Goal: Task Accomplishment & Management: Complete application form

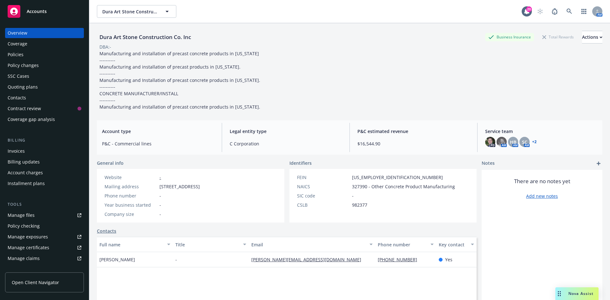
click at [58, 11] on div "Accounts" at bounding box center [45, 11] width 74 height 13
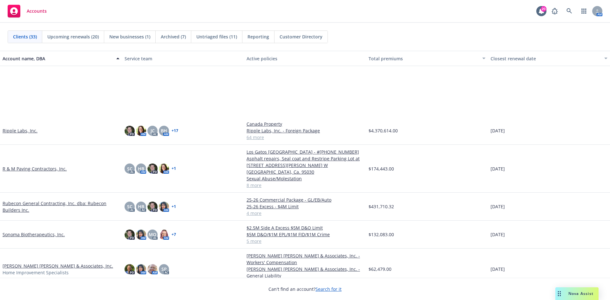
scroll to position [627, 0]
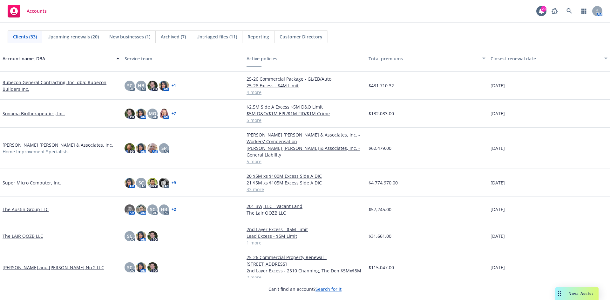
click at [20, 206] on link "The Austin Group LLC" at bounding box center [26, 209] width 46 height 7
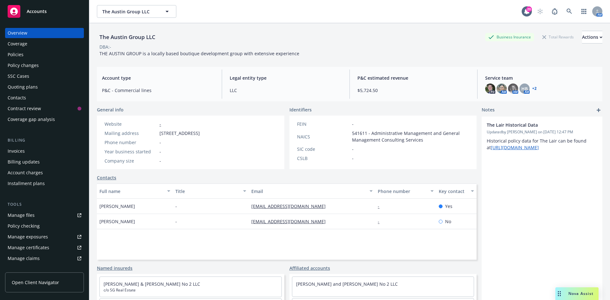
click at [19, 53] on div "Policies" at bounding box center [16, 55] width 16 height 10
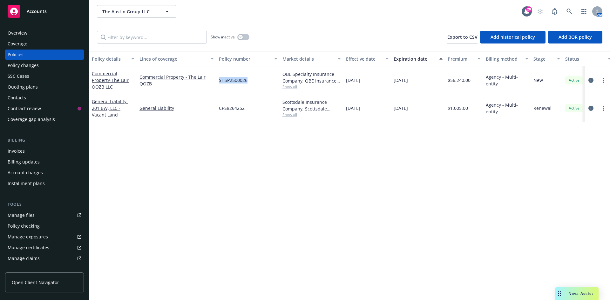
drag, startPoint x: 218, startPoint y: 81, endPoint x: 249, endPoint y: 82, distance: 31.5
click at [249, 82] on div "SHSP2500026" at bounding box center [248, 80] width 64 height 28
copy span "SHSP2500026"
click at [26, 66] on div "Policy changes" at bounding box center [23, 65] width 31 height 10
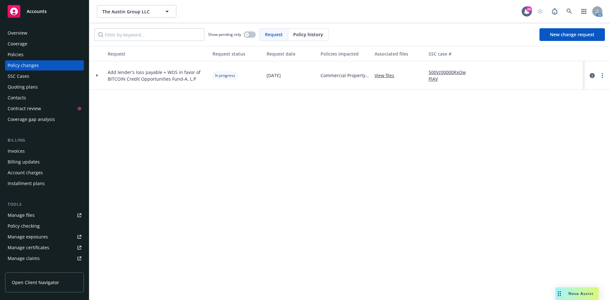
click at [25, 56] on div "Policies" at bounding box center [45, 55] width 74 height 10
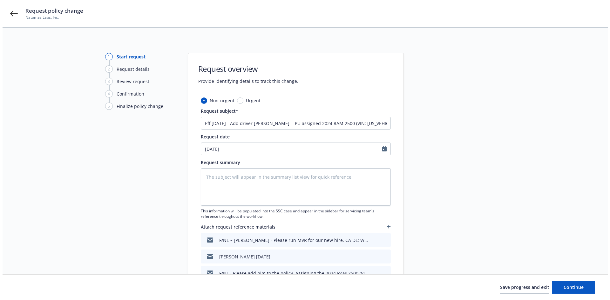
scroll to position [42, 0]
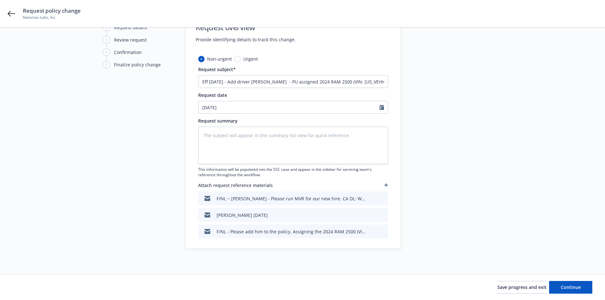
click at [387, 185] on icon "button" at bounding box center [387, 185] width 4 height 4
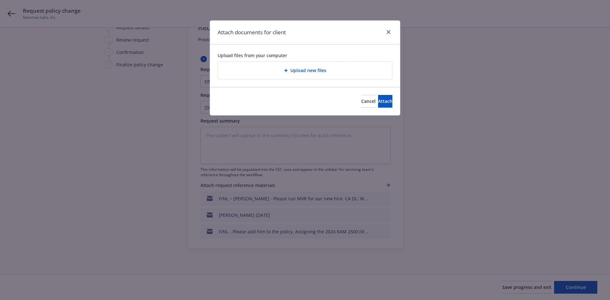
type textarea "x"
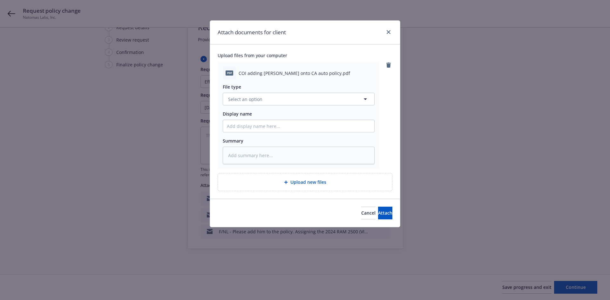
click at [254, 106] on div "File type Select an option Display name Summary" at bounding box center [299, 122] width 152 height 85
click at [254, 103] on button "Select an option" at bounding box center [299, 99] width 152 height 13
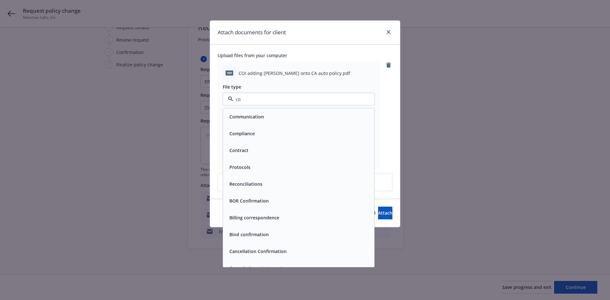
type input "c"
type input "cert"
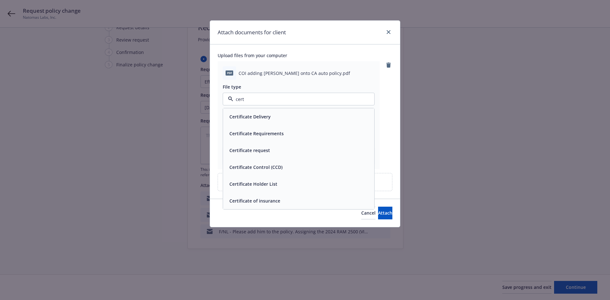
click at [273, 200] on span "Certificate of insurance" at bounding box center [254, 201] width 51 height 7
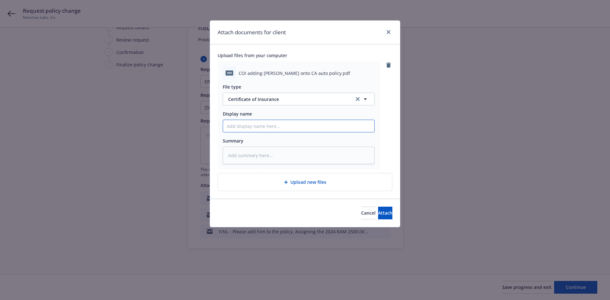
click at [249, 130] on input "Display name" at bounding box center [298, 126] width 151 height 12
type textarea "x"
type input "F"
type textarea "x"
type input "F/"
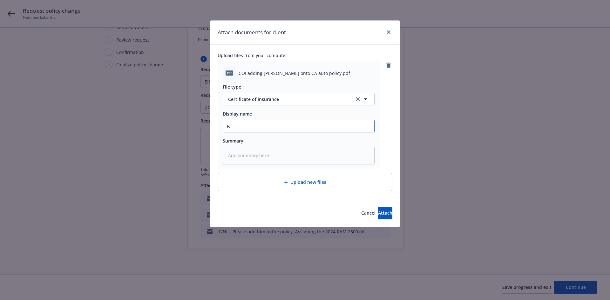
type textarea "x"
type input "F/"
type textarea "x"
type input "F/"
type textarea "x"
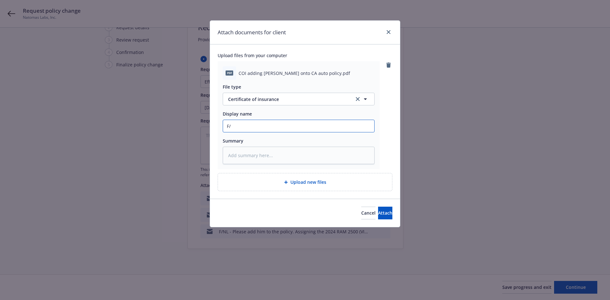
type input "F/P"
type textarea "x"
type input "F/Pr"
type textarea "x"
type input "F/Pro"
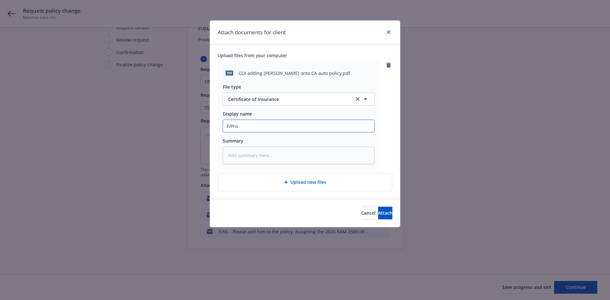
type textarea "x"
type input "F/Prog"
type textarea "x"
type input "F/Proge"
type textarea "x"
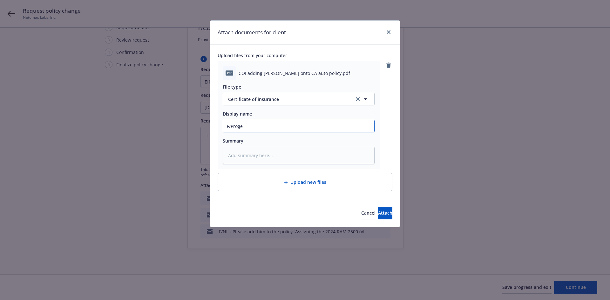
type input "F/Proges"
type textarea "x"
type input "F/Progess"
type textarea "x"
type input "F/Proges"
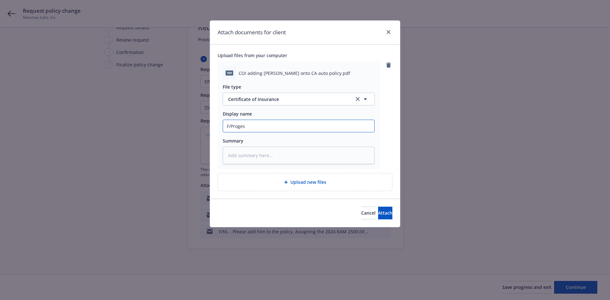
type textarea "x"
type input "F/Proge"
type textarea "x"
type input "F/Prog"
type textarea "x"
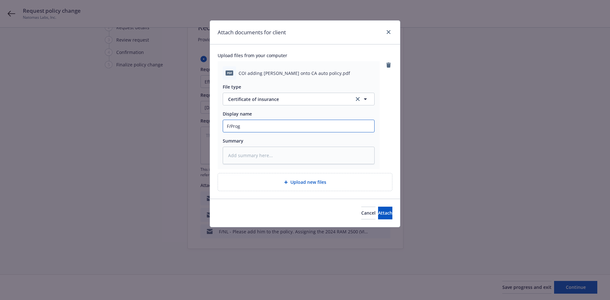
type input "F/Progr"
type textarea "x"
type input "F/Progre"
type textarea "x"
type input "F/Progres"
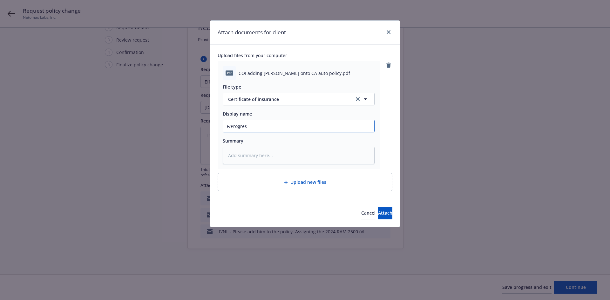
type textarea "x"
type input "F/Progress"
type textarea "x"
type input "F/Progressi"
type textarea "x"
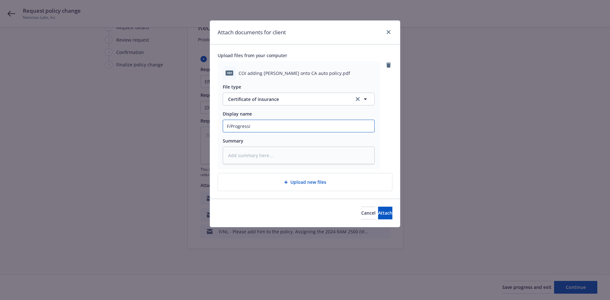
type input "F/Progressiv"
type textarea "x"
type input "F/Progressive"
type textarea "x"
type input "F/Progressive"
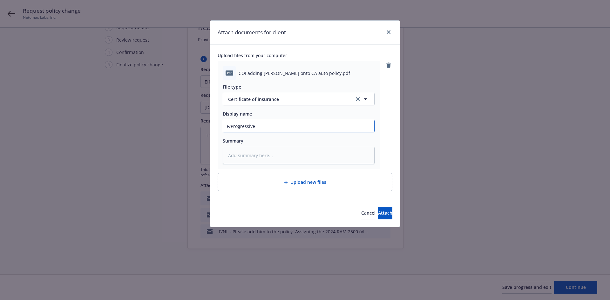
type textarea "x"
type input "F/Progressive c"
type textarea "x"
type input "F/Progressive co"
type textarea "x"
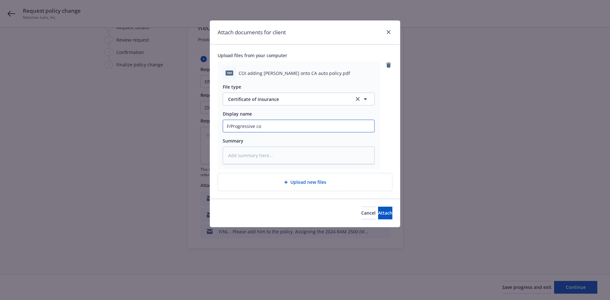
type input "F/Progressive con"
type textarea "x"
type input "F/Progressive conf"
type textarea "x"
type input "F/Progressive confi"
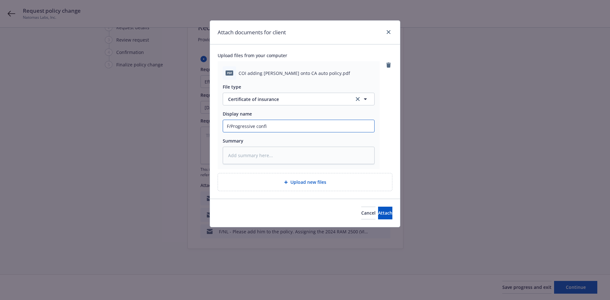
type textarea "x"
type input "F/Progressive confir"
type textarea "x"
type input "F/Progressive confirm"
type textarea "x"
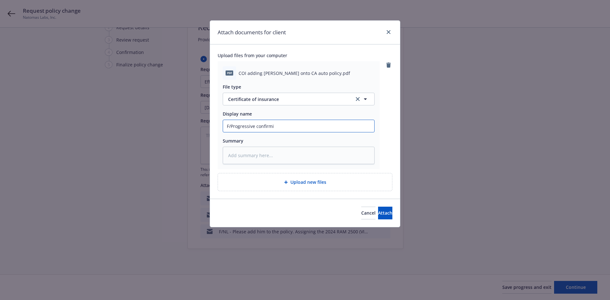
type input "F/Progressive confirmin"
type textarea "x"
type input "F/Progressive confirming"
type textarea "x"
type input "F/Progressive confirming"
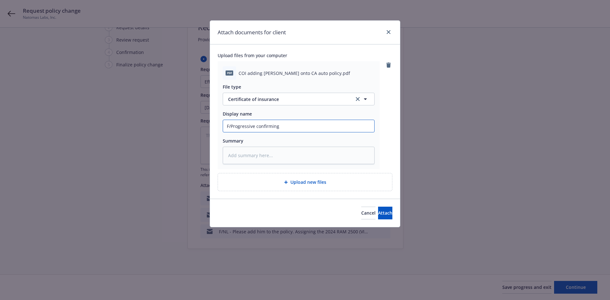
type textarea "x"
type input "F/Progressive confirming A"
type textarea "x"
type input "F/Progressive confirming Ad"
type textarea "x"
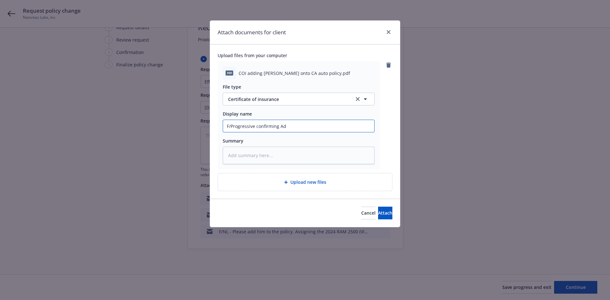
type input "F/Progressive confirming Adr"
type textarea "x"
type input "F/Progressive confirming Adri"
type textarea "x"
type input "F/Progressive confirming Adria"
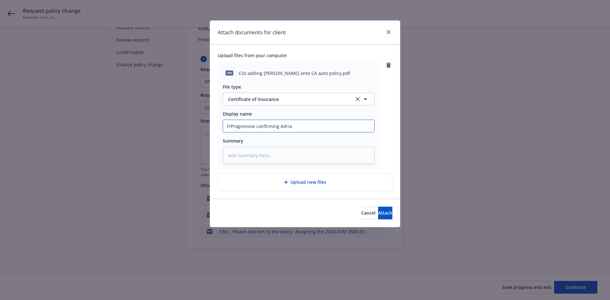
type textarea "x"
type input "F/Progressive confirming Adrian"
type textarea "x"
type input "F/Progressive confirming Adrian"
type textarea "x"
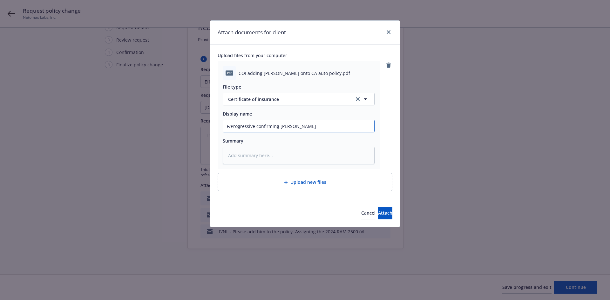
type input "F/Progressive confirming Adrian V"
type textarea "x"
type input "F/Progressive confirming Adrian Vi"
type textarea "x"
type input "F/Progressive confirming Adrian Vil"
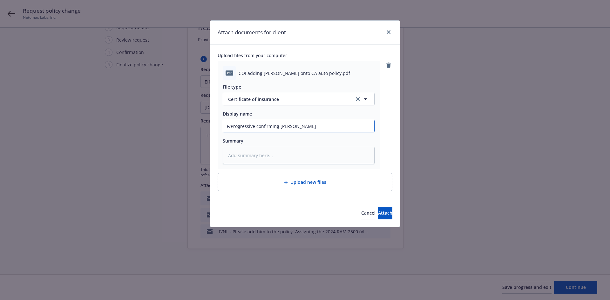
type textarea "x"
type input "F/Progressive confirming Adrian Vill"
type textarea "x"
type input "F/Progressive confirming Adrian Villg"
type textarea "x"
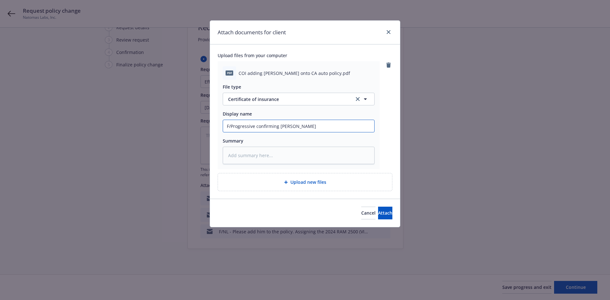
type input "F/Progressive confirming Adrian Villgo"
type textarea "x"
type input "F/Progressive confirming Adrian Villgom"
type textarea "x"
type input "F/Progressive confirming Adrian Villgome"
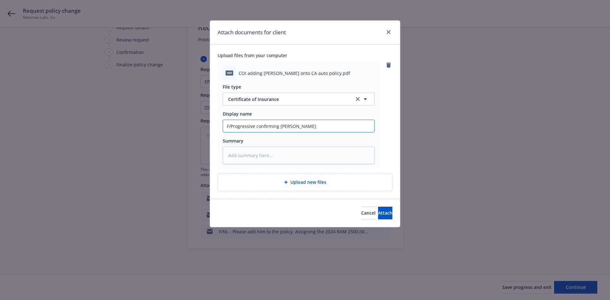
type textarea "x"
type input "F/Progressive confirming Adrian Villgomez"
type textarea "x"
type input "F/Progressive confirming Adrian Villgomez"
type textarea "x"
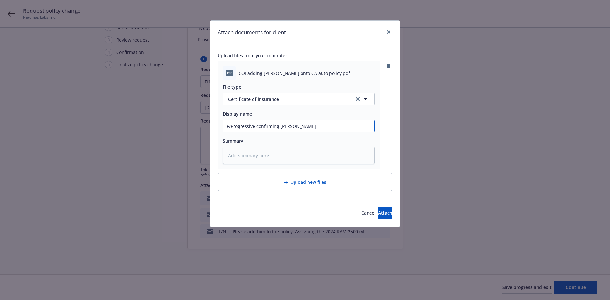
type input "F/Progressive confirming Adrian Villgomez h"
type textarea "x"
type input "F/Progressive confirming Adrian Villgomez ha"
type textarea "x"
type input "F/Progressive confirming Adrian Villgomez has"
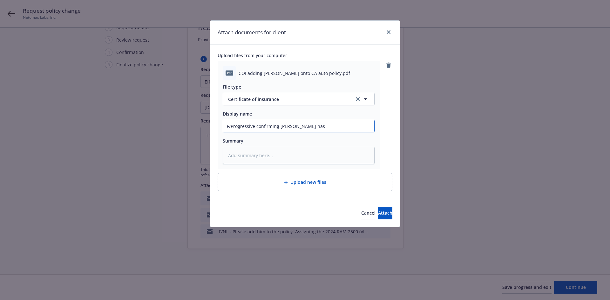
type textarea "x"
type input "F/Progressive confirming Adrian Villgomez has"
type textarea "x"
type input "F/Progressive confirming Adrian Villgomez has b"
type textarea "x"
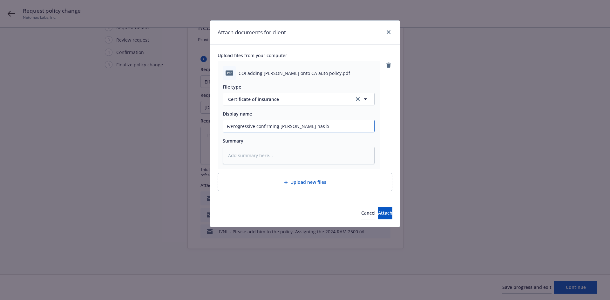
type input "F/Progressive confirming Adrian Villgomez has be"
type textarea "x"
type input "F/Progressive confirming Adrian Villgomez has bee"
type textarea "x"
type input "F/Progressive confirming Adrian Villgomez has been"
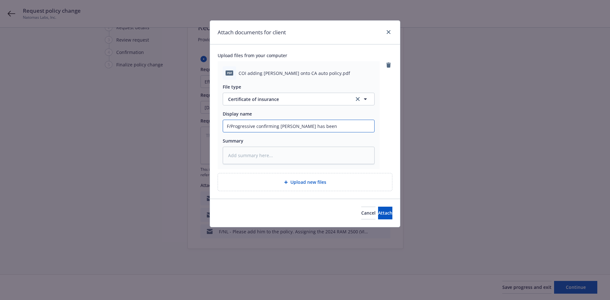
type textarea "x"
type input "F/Progressive confirming Adrian Villgomez has been"
type textarea "x"
type input "F/Progressive confirming Adrian Villgomez has been a"
type textarea "x"
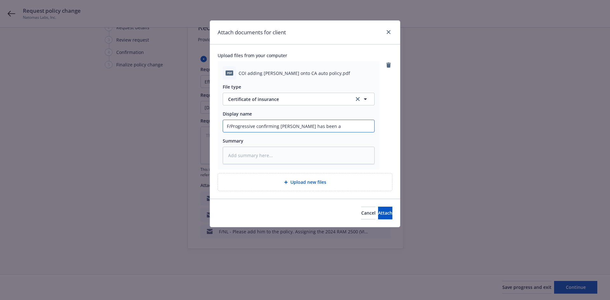
type input "F/Progressive confirming Adrian Villgomez has been ad"
type textarea "x"
type input "F/Progressive confirming Adrian Villgomez has been add"
type textarea "x"
type input "F/Progressive confirming Adrian Villgomez has been adde"
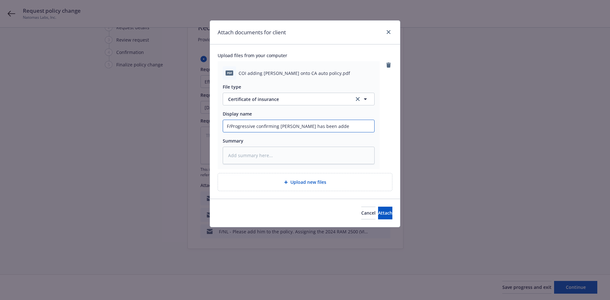
type textarea "x"
type input "F/Progressive confirming Adrian Villgomez has been added"
type textarea "x"
type input "F/Progressive confirming Adrian Villgomez has been added"
type textarea "x"
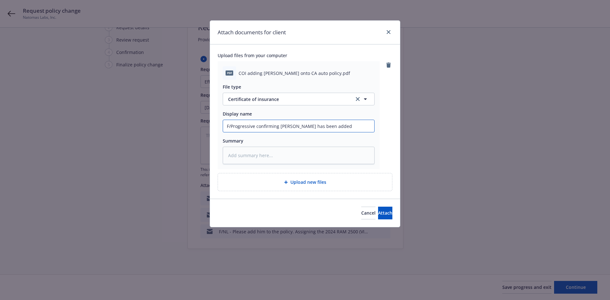
type input "F/Progressive confirming Adrian Villgomez has been added a"
type textarea "x"
type input "F/Progressive confirming Adrian Villgomez has been added as"
type textarea "x"
type input "F/Progressive confirming Adrian Villgomez has been added as"
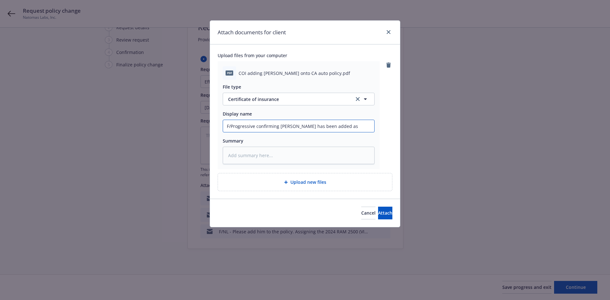
type textarea "x"
type input "F/Progressive confirming Adrian Villgomez has been added as a"
type textarea "x"
type input "F/Progressive confirming Adrian Villgomez has been added as a"
type textarea "x"
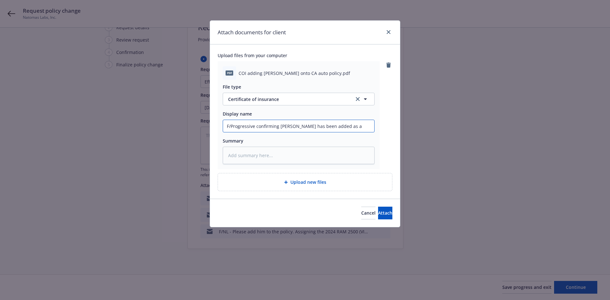
type input "F/Progressive confirming Adrian Villgomez has been added as a d"
type textarea "x"
type input "F/Progressive confirming Adrian Villgomez has been added as a dr"
type textarea "x"
type input "F/Progressive confirming Adrian Villgomez has been added as a dri"
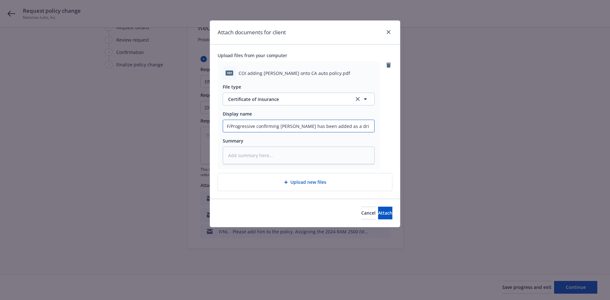
type textarea "x"
type input "F/Progressive confirming Adrian Villgomez has been added as a driv"
type textarea "x"
type input "F/Progressive confirming Adrian Villgomez has been added as a drive"
type textarea "x"
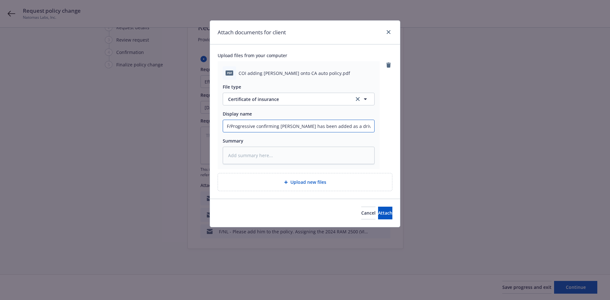
type input "F/Progressive confirming Adrian Villgomez has been added as a driver"
type textarea "x"
type input "F/Progressive confirming Adrian Villgomez has been added as a driver"
type textarea "x"
type input "F/Progressive confirming Adrian Villgomez has been added as a driver &"
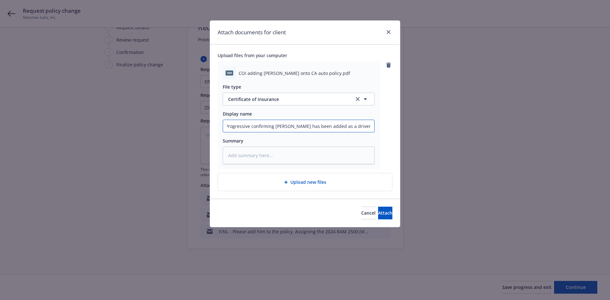
type textarea "x"
type input "F/Progressive confirming Adrian Villgomez has been added as a driver &"
click at [366, 125] on input "F/Progressive confirming Adrian Villgomez has been added as a driver &" at bounding box center [298, 126] width 151 height 12
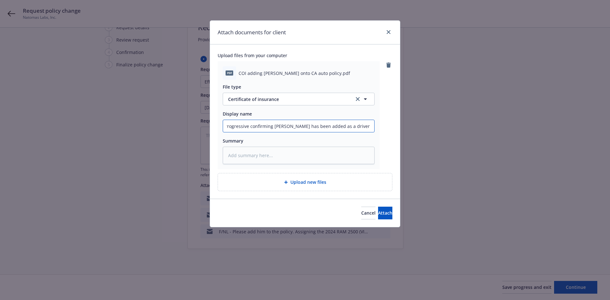
type textarea "x"
type input "F/Progressive confirming Adrian Villgomez has been added as a driver &"
type textarea "x"
type input "F/Progressive confirming Adrian Villgomez has been added as a driver"
type textarea "x"
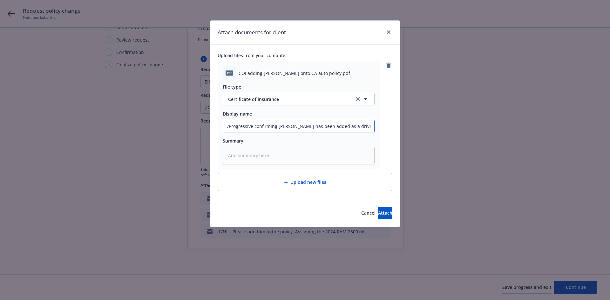
type input "F/Progressive confirming Adrian Villgomez has been added as a driver"
type textarea "x"
type input "F/Progressive confirming Adrian Villgomez has been added as a driver."
type textarea "x"
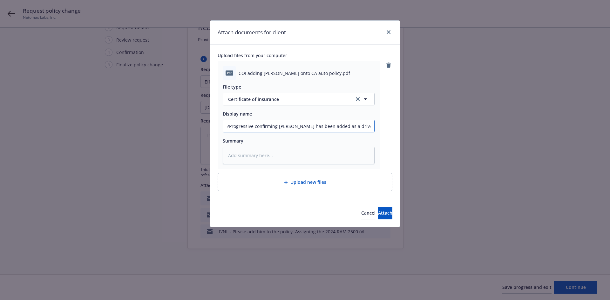
type input "F/Progressive confirming Adrian Villgomez has been added as a driver."
paste input "Progressive did confirm verbally to me the garaging address was updated for the…"
type textarea "x"
type input "F/Progressive confirming Adrian Villgomez has been added as a driver. Progressi…"
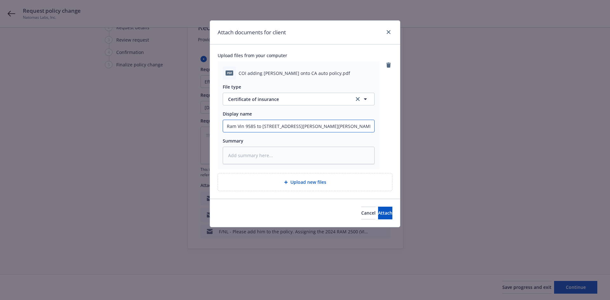
type textarea "x"
type input "F/Progressive confirming Adrian Villgomez has been added as a driver. Progressi…"
type textarea "x"
type input "F/Progressive confirming Adrian Villgomez has been added as a driver. Progressi…"
type textarea "x"
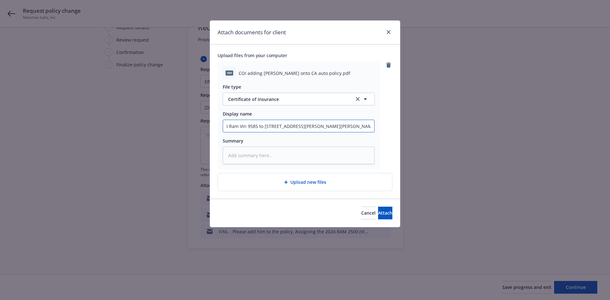
type input "F/Progressive confirming Adrian Villgomez has been added as a driver. Progressi…"
type textarea "x"
type input "F/Progressive confirming Adrian Villgomez has been added as a driver. Progressi…"
type textarea "x"
type input "F/Progressive confirming Adrian Villgomez has been added as a driver. Progressi…"
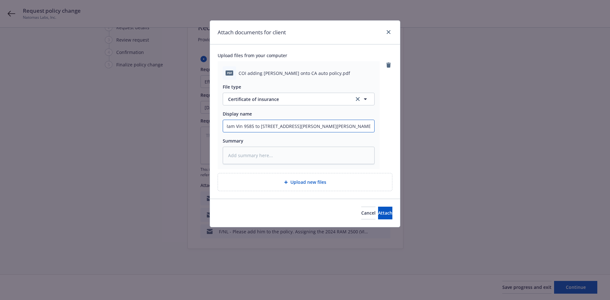
type textarea "x"
type input "F/Progressive confirming Adrian Villgomez has been added as a driver. Progressi…"
type textarea "x"
type input "F/Progressive confirming Adrian Villgomez has been added as a driver. Progressi…"
type textarea "x"
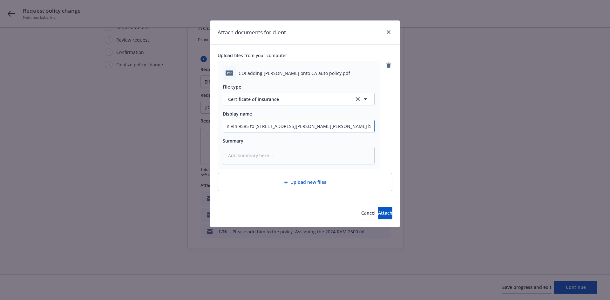
type input "F/Progressive confirming Adrian Villgomez has been added as a driver. Progressi…"
type textarea "x"
type input "F/Progressive confirming Adrian Villgomez has been added as a driver. Progressi…"
type textarea "x"
type input "F/Progressive confirming Adrian Villgomez has been added as a driver. Progressi…"
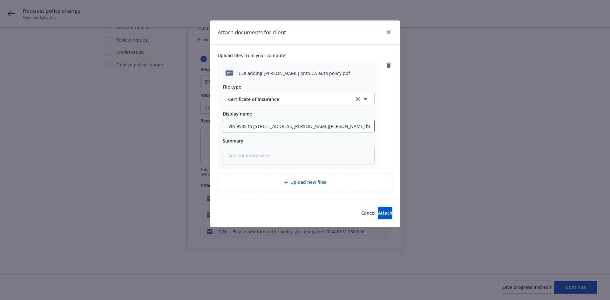
type textarea "x"
type input "F/Progressive confirming Adrian Villgomez has been added as a driver. Progressi…"
type textarea "x"
type input "F/Progressive confirming Adrian Villgomez has been added as a driver. Progressi…"
type textarea "x"
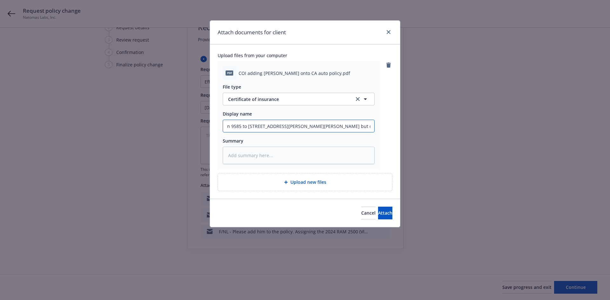
type input "F/Progressive confirming Adrian Villgomez has been added as a driver. Progressi…"
type textarea "x"
type input "F/Progressive confirming Adrian Villgomez has been added as a driver. Progressi…"
type textarea "x"
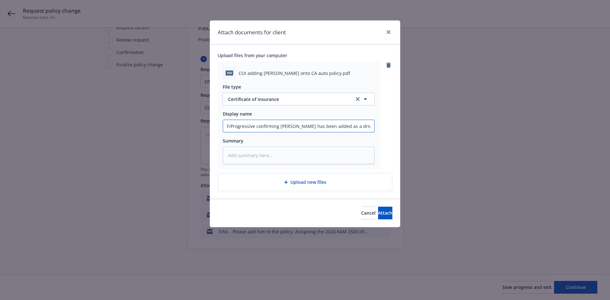
drag, startPoint x: 370, startPoint y: 126, endPoint x: 0, endPoint y: 122, distance: 369.7
click at [0, 122] on div "Attach documents for client Upload files from your computer pdf COI adding Adri…" at bounding box center [305, 150] width 610 height 300
click at [380, 210] on span "Attach" at bounding box center [385, 213] width 14 height 6
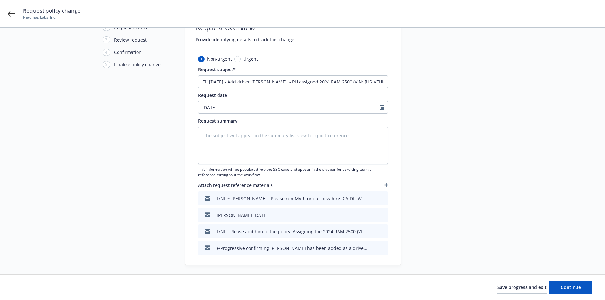
click at [385, 187] on icon "button" at bounding box center [387, 185] width 4 height 4
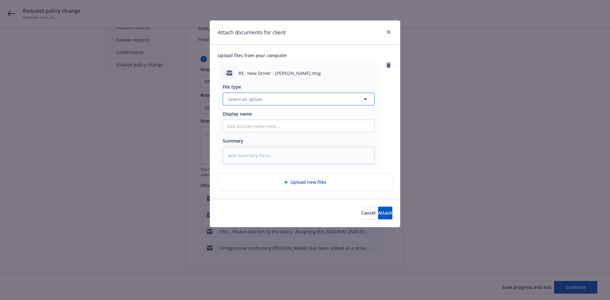
click at [266, 103] on button "Select an option" at bounding box center [299, 99] width 152 height 13
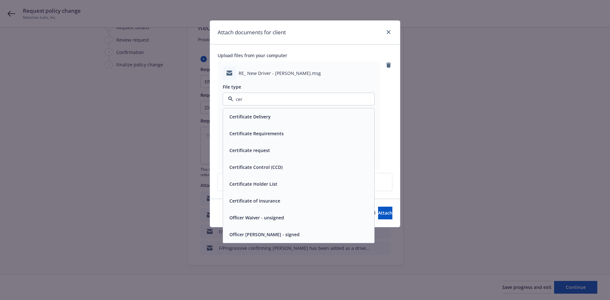
click at [271, 108] on div "Certificate Delivery" at bounding box center [298, 116] width 151 height 17
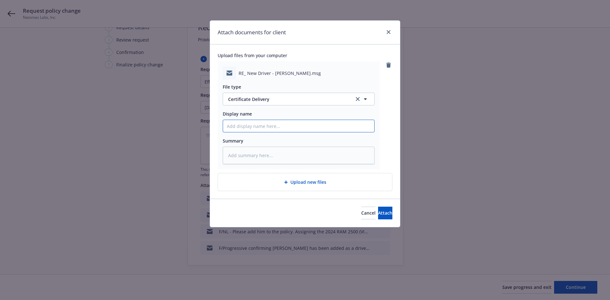
click at [256, 125] on input "Display name" at bounding box center [298, 126] width 151 height 12
paste input "F/Progressive confirming Adrian Villgomez has been added as a driver. Progressi…"
click at [245, 128] on input "T/NL - F/Progressive confirming Adrian Villgomez has been added as a driver. Pr…" at bounding box center [298, 126] width 151 height 12
drag, startPoint x: 241, startPoint y: 126, endPoint x: 238, endPoint y: 134, distance: 8.9
click at [269, 128] on input "T/NL - F/Progressive confirming Adrian Villgomez has been added as a driver. Pr…" at bounding box center [298, 126] width 151 height 12
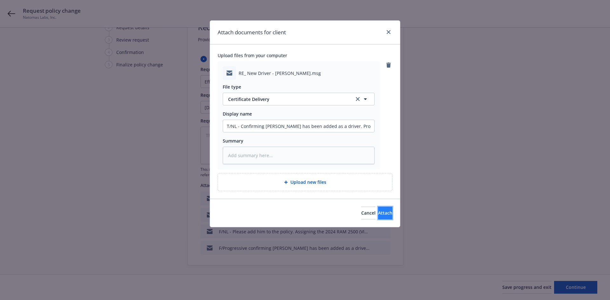
click at [389, 213] on button "Attach" at bounding box center [385, 213] width 14 height 13
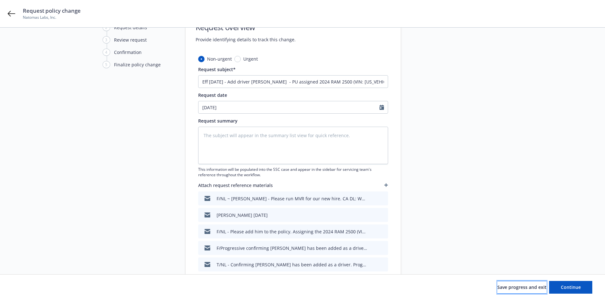
click at [516, 287] on span "Save progress and exit" at bounding box center [522, 287] width 49 height 6
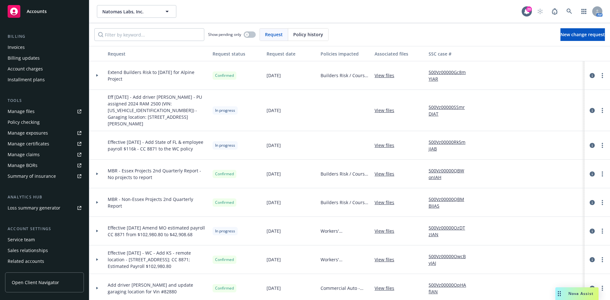
scroll to position [93, 0]
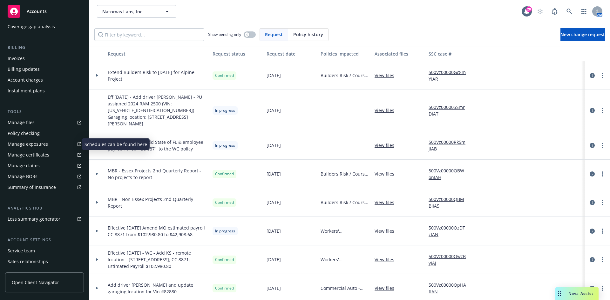
click at [15, 142] on div "Manage exposures" at bounding box center [28, 144] width 40 height 10
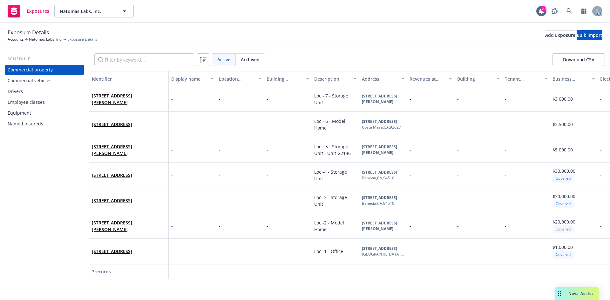
click at [32, 81] on div "Commercial vehicles" at bounding box center [30, 81] width 44 height 10
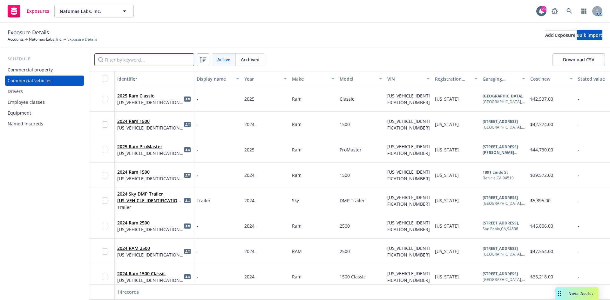
click at [169, 61] on input "Filter by keyword..." at bounding box center [144, 59] width 100 height 13
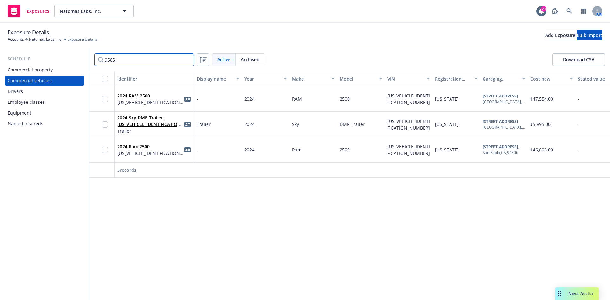
type input "9585"
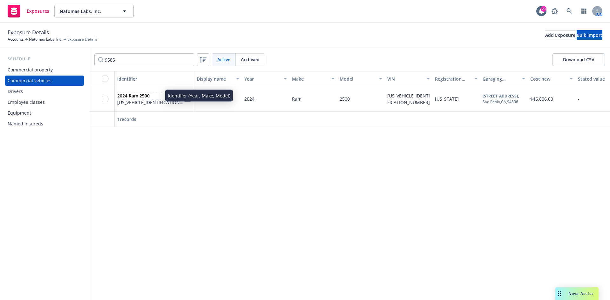
click at [132, 97] on link "2024 Ram 2500" at bounding box center [133, 96] width 32 height 6
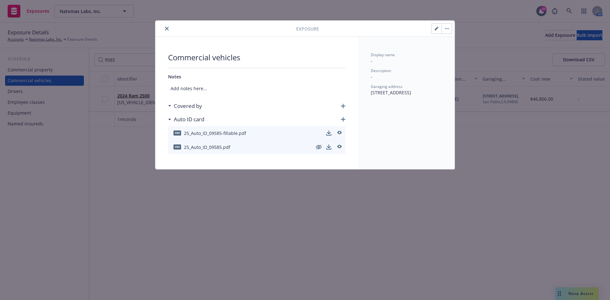
click at [434, 28] on button "button" at bounding box center [437, 29] width 10 height 10
select select "CA"
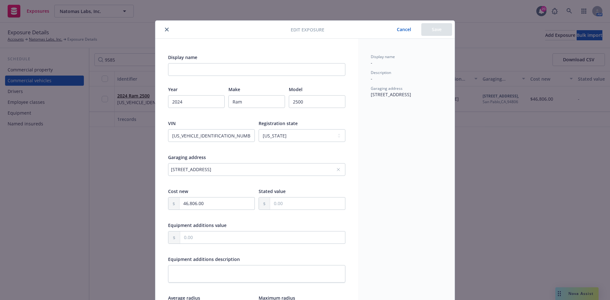
click at [263, 169] on div "1965 21st St, , San Pablo, CA, 94806, USA" at bounding box center [253, 169] width 165 height 7
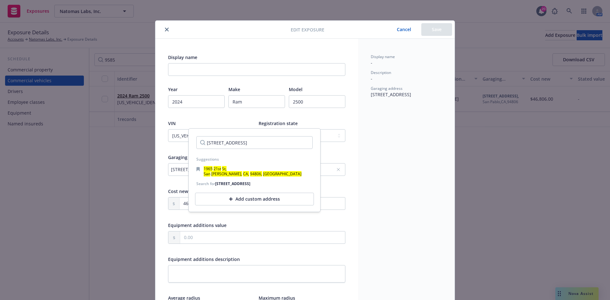
click at [261, 200] on div "Add custom address" at bounding box center [254, 199] width 119 height 13
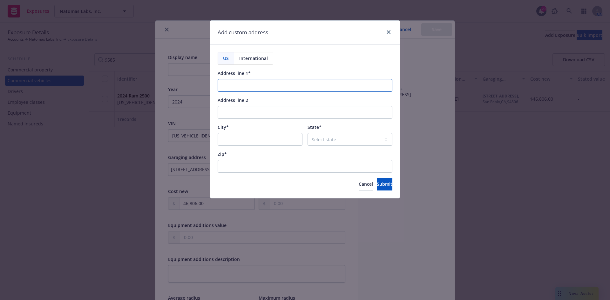
click at [229, 82] on input "Address line 1*" at bounding box center [305, 85] width 175 height 13
paste input "681 Boyd Street, S681 Boyd Street, Santa Rosa, CA 95407"
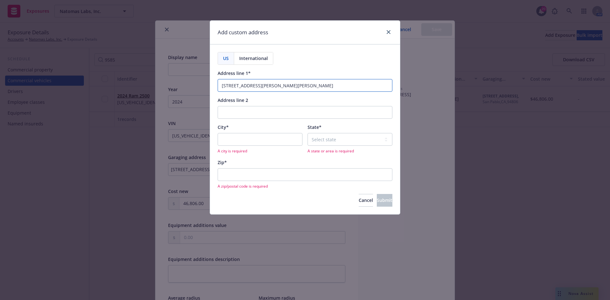
type input "681 Boyd Street, S681 Boyd Street, Santa Rosa, CA 95407"
click at [243, 134] on input "City*" at bounding box center [260, 139] width 85 height 13
type input "Santa Rose"
select select "CA"
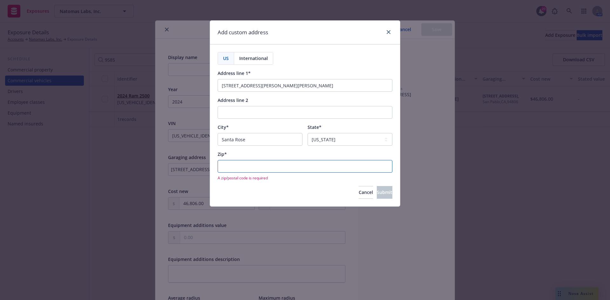
click at [287, 171] on input "Zip*" at bounding box center [305, 166] width 175 height 13
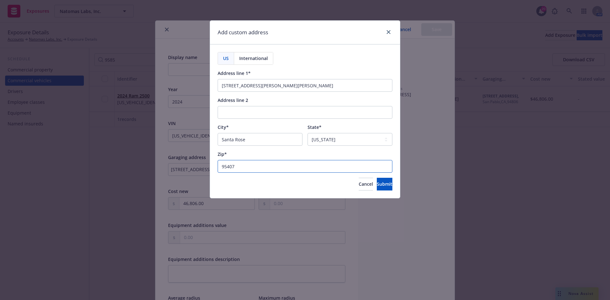
type input "95407"
click at [289, 88] on input "681 Boyd Street, S681 Boyd Street, Santa Rosa, CA 95407" at bounding box center [305, 85] width 175 height 13
drag, startPoint x: 292, startPoint y: 86, endPoint x: 345, endPoint y: 86, distance: 52.4
click at [345, 86] on input "681 Boyd Street, S681 Boyd Street, Santa Rosa, CA 95407" at bounding box center [305, 85] width 175 height 13
type input "681 Boyd Street, S681 Boyd Street"
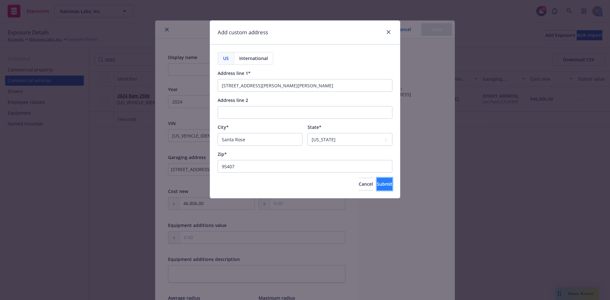
click at [377, 184] on span "Submit" at bounding box center [385, 184] width 16 height 6
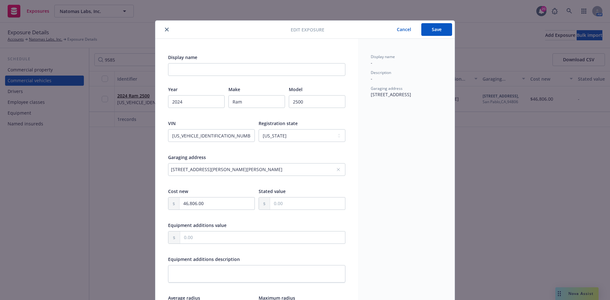
click at [203, 171] on div "681 Boyd Street, S681 Boyd Street, Santa Rosa, CA 95407, Santa Rose , CA, 95407…" at bounding box center [253, 169] width 165 height 7
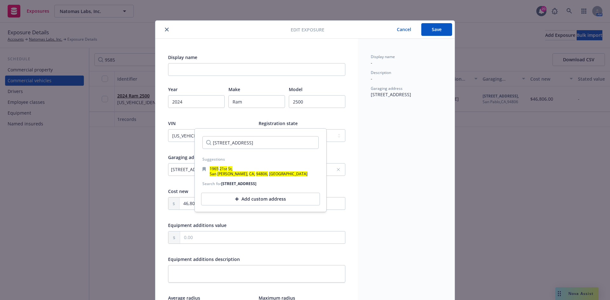
click at [336, 167] on div "681 Boyd Street, S681 Boyd Street, Santa Rosa, CA 95407, Santa Rose , CA, 95407…" at bounding box center [253, 169] width 165 height 7
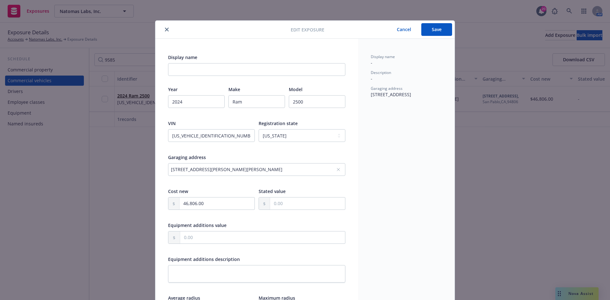
click at [273, 170] on div "681 Boyd Street, S681 Boyd Street, Santa Rosa, CA 95407, Santa Rose , CA, 95407…" at bounding box center [253, 169] width 165 height 7
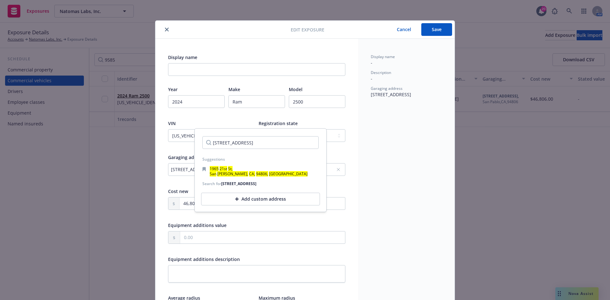
click at [275, 143] on input "1965 21st St, , San Pablo, CA, 94806, USA" at bounding box center [260, 142] width 116 height 13
click at [306, 143] on input "1965 21st St, , San Pablo, CA, 94806, USA" at bounding box center [260, 142] width 116 height 13
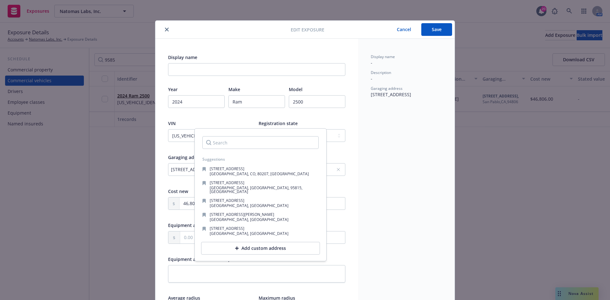
click at [264, 146] on input "Search" at bounding box center [260, 142] width 116 height 13
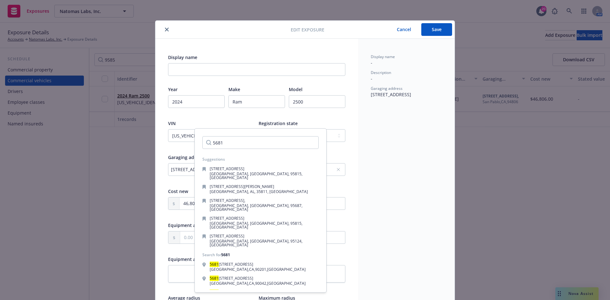
type input "5681"
click at [386, 126] on div "Display name - Description - Garaging address 1965 21st St, , San Pablo, CA, 94…" at bounding box center [406, 225] width 97 height 373
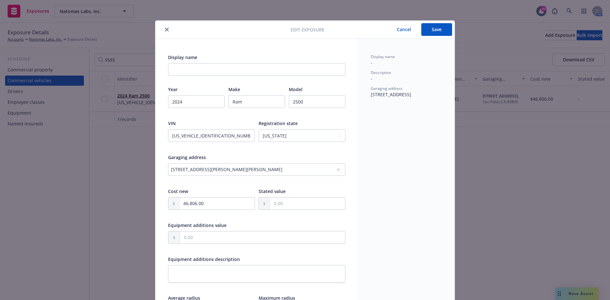
click at [340, 169] on icon at bounding box center [339, 170] width 4 height 4
click at [292, 173] on div "No address selected" at bounding box center [256, 169] width 177 height 13
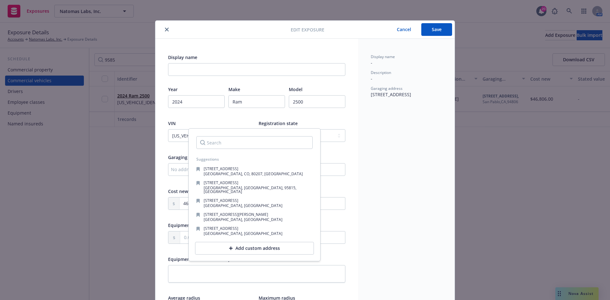
click at [255, 145] on input "Search" at bounding box center [254, 142] width 116 height 13
click at [226, 145] on input "Search" at bounding box center [254, 142] width 116 height 13
type input "5"
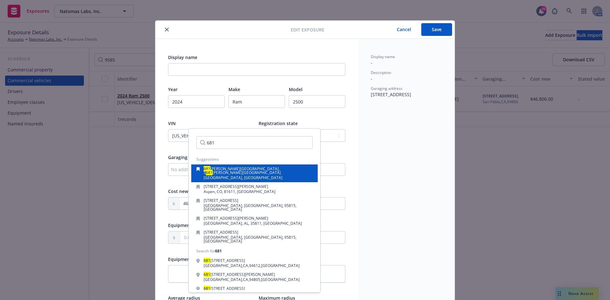
type input "681"
click at [262, 170] on span "Boyd Street, Santa Rosa, CA 95407" at bounding box center [247, 172] width 68 height 5
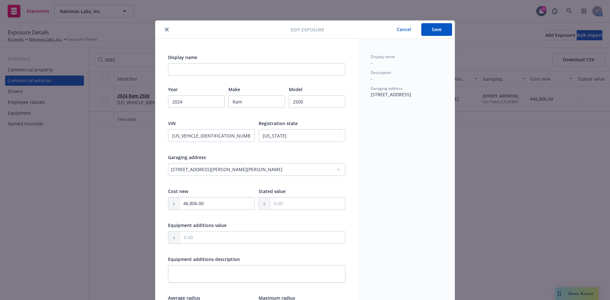
click at [262, 168] on div "681 Boyd Street, S681 Boyd Street, Santa Rosa, CA 95407, Santa Rose , CA, 95407…" at bounding box center [253, 169] width 165 height 7
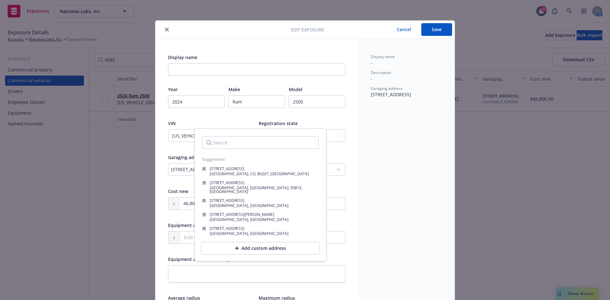
click at [279, 142] on input "Search" at bounding box center [260, 142] width 116 height 13
click at [340, 169] on icon at bounding box center [338, 169] width 3 height 3
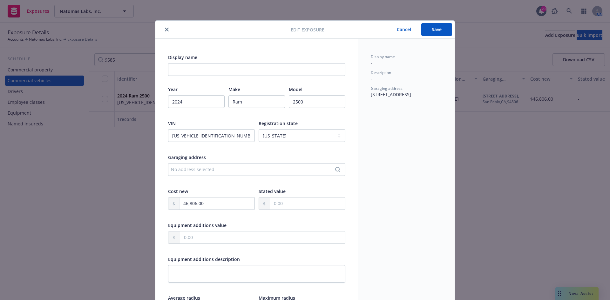
click at [240, 174] on div "No address selected" at bounding box center [256, 169] width 177 height 13
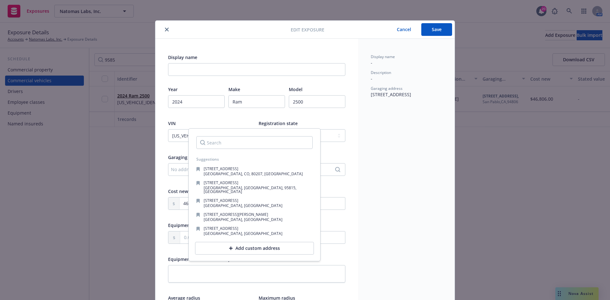
click at [246, 242] on div "Add custom address" at bounding box center [254, 248] width 119 height 13
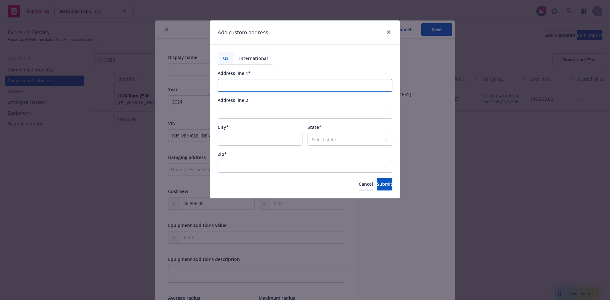
click at [263, 87] on input "Address line 1*" at bounding box center [305, 85] width 175 height 13
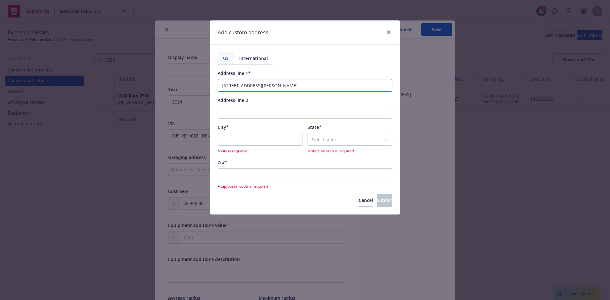
type input "681 Boyd Street"
select select "CA"
click at [247, 141] on input "City*" at bounding box center [260, 139] width 85 height 13
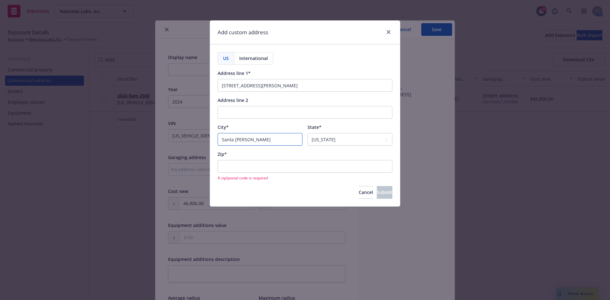
type input "Santa Rosa"
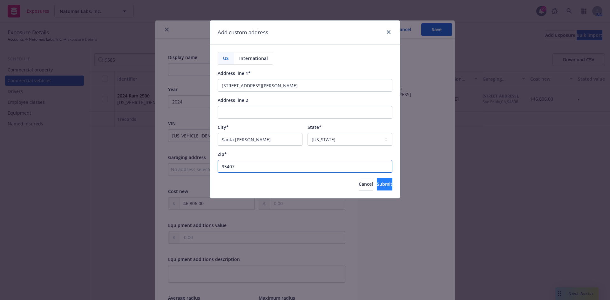
type input "95407"
click at [377, 184] on span "Submit" at bounding box center [385, 184] width 16 height 6
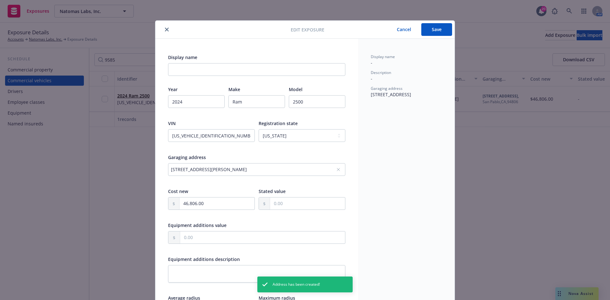
click at [442, 31] on button "Save" at bounding box center [436, 29] width 31 height 13
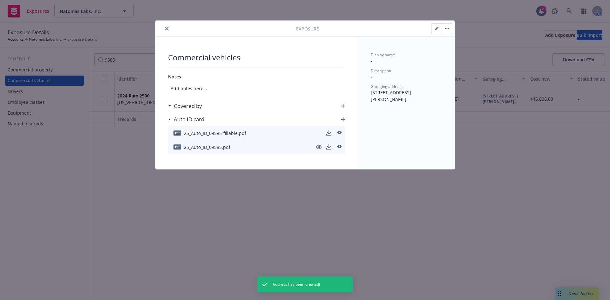
click at [169, 30] on button "close" at bounding box center [167, 29] width 8 height 8
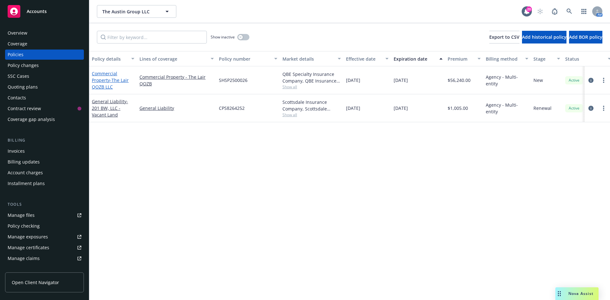
click at [108, 74] on link "Commercial Property - The Lair QOZB LLC" at bounding box center [110, 80] width 37 height 19
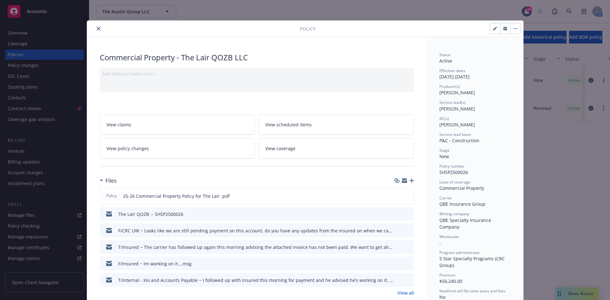
click at [95, 30] on button "close" at bounding box center [99, 29] width 8 height 8
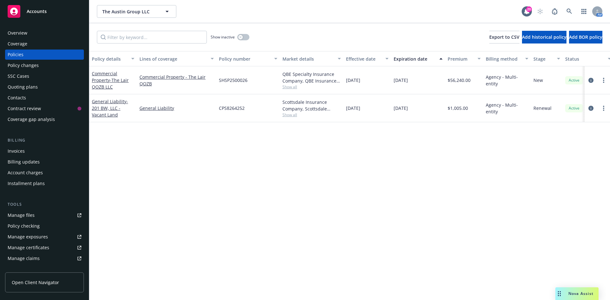
click at [37, 65] on div "Policy changes" at bounding box center [23, 65] width 31 height 10
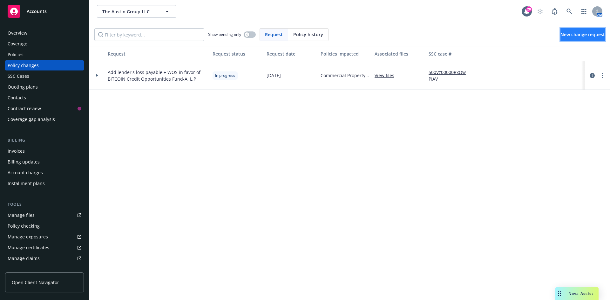
click at [561, 37] on span "New change request" at bounding box center [583, 34] width 44 height 6
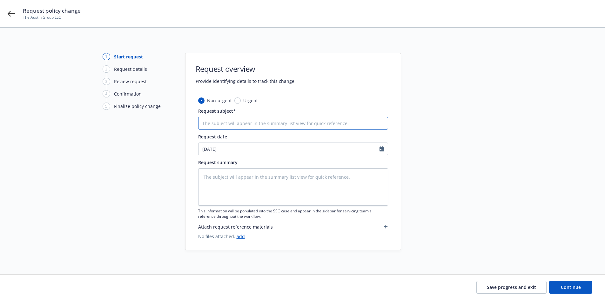
click at [245, 119] on input "Request subject*" at bounding box center [293, 123] width 190 height 13
type textarea "x"
type input "E"
type textarea "x"
type input "Ef"
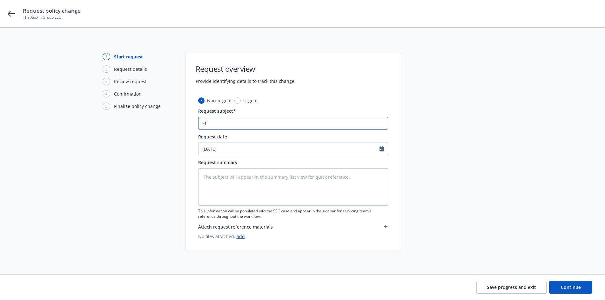
type textarea "x"
type input "Eff"
type textarea "x"
type input "Effe"
type textarea "x"
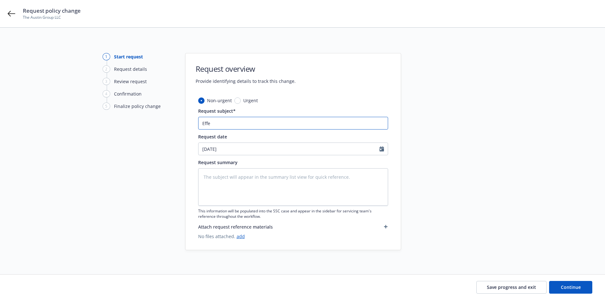
type input "Effec"
type textarea "x"
type input "Effect"
type textarea "x"
type input "Effecti"
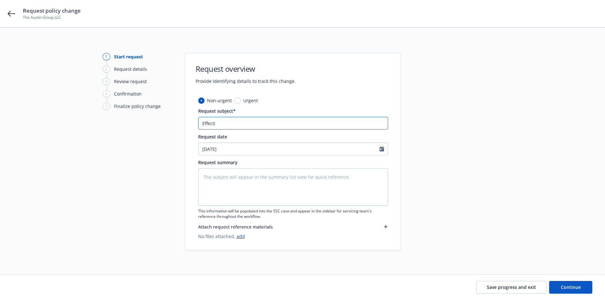
type textarea "x"
type input "Effectiv"
type textarea "x"
type input "Effective"
type textarea "x"
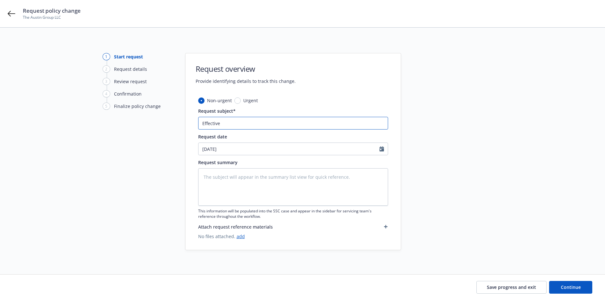
type input "Effective"
type textarea "x"
type input "Effective 9"
type textarea "x"
type input "Effective 9."
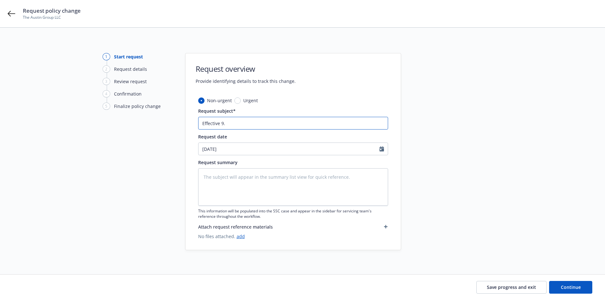
type textarea "x"
type input "Effective 9.1"
type textarea "x"
type input "Effective 9.19"
type textarea "x"
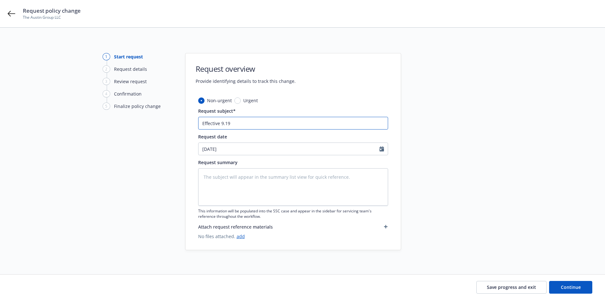
type input "Effective 9.19."
type textarea "x"
type input "Effective 9.19.2"
type textarea "x"
type input "Effective 9.19.25"
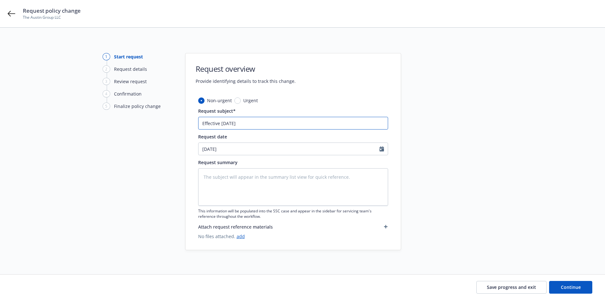
type textarea "x"
type input "Effective 9.19.25"
type textarea "x"
type input "Effective 9.19.25 A"
type textarea "x"
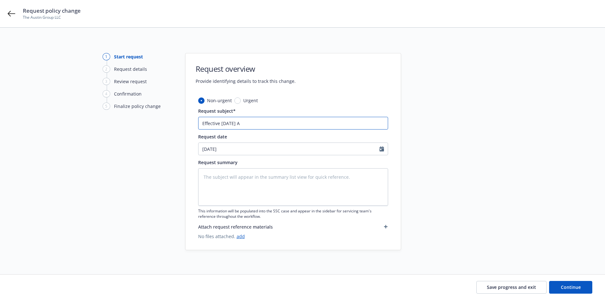
type input "Effective 9.19.25 Ad"
type textarea "x"
type input "Effective 9.19.25 Add"
type textarea "x"
type input "Effective 9.19.25 Add"
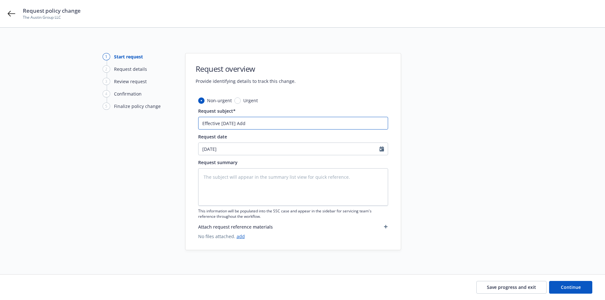
type textarea "x"
type input "Effective 9.19.25 Add B"
type textarea "x"
type input "Effective 9.19.25 Add BI"
type textarea "x"
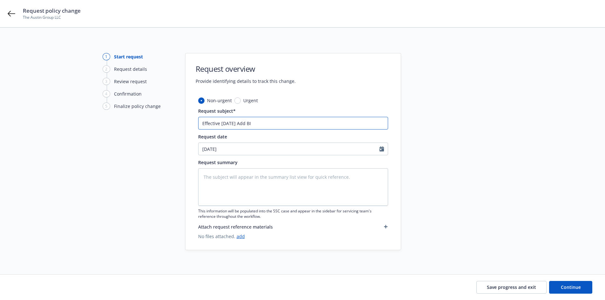
type input "Effective 9.19.25 Add BI/"
type textarea "x"
type input "Effective 9.19.25 Add BI"
type textarea "x"
type input "Effective 9.19.25 Add BI"
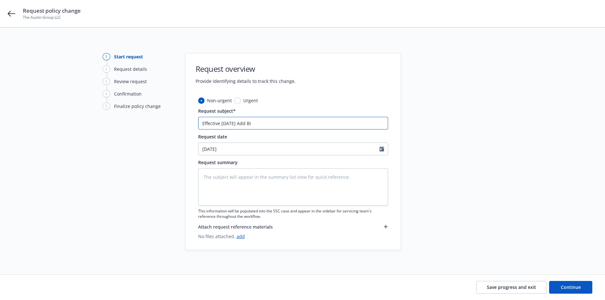
type textarea "x"
type input "Effective 9.19.25 Add BI"
type textarea "x"
type input "Effective 9.19.25 Add BI/"
type textarea "x"
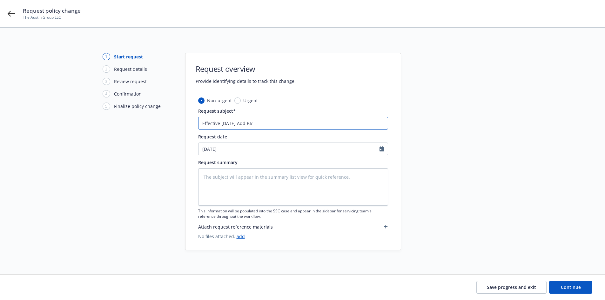
type input "Effective 9.19.25 Add BI/E"
type textarea "x"
type input "Effective 9.19.25 Add BI/EE"
type textarea "x"
type input "Effective 9.19.25 Add BI/EE"
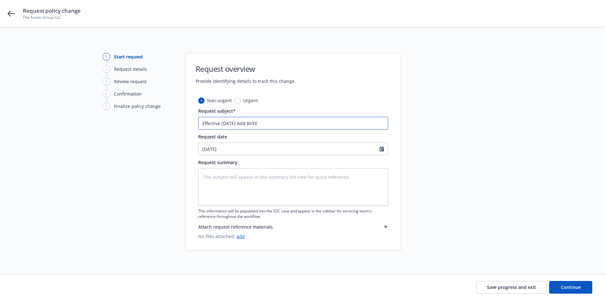
type textarea "x"
type input "Effective 9.19.25 Add BI/EE -"
type textarea "x"
type input "Effective 9.19.25 Add BI/EE -"
type textarea "x"
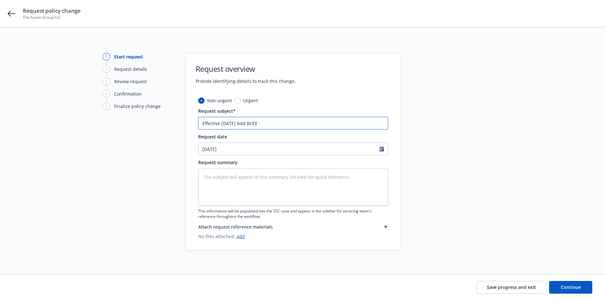
type input "Effective 9.19.25 Add BI/EE - $"
type textarea "x"
type input "Effective 9.19.25 Add BI/EE - $2"
click at [284, 125] on input "Effective 9.19.25 Add BI/EE - $2" at bounding box center [293, 123] width 190 height 13
click at [266, 121] on input "Effective 9.19.25 Add BI/EE - $2" at bounding box center [293, 123] width 190 height 13
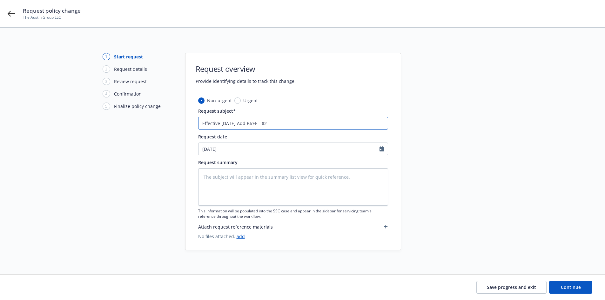
click at [248, 125] on input "Effective 9.19.25 Add BI/EE - $2" at bounding box center [293, 123] width 190 height 13
drag, startPoint x: 248, startPoint y: 125, endPoint x: 271, endPoint y: 125, distance: 23.2
click at [271, 125] on input "Effective 9.19.25 Add BI/EE - $2" at bounding box center [293, 123] width 190 height 13
paste input "business income/extra expense $2.16M rents + $700,000 expenses totaling $2,860,…"
type textarea "x"
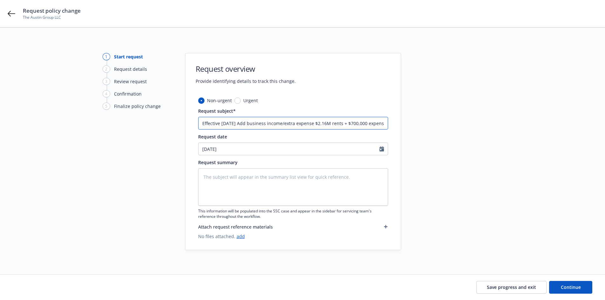
scroll to position [0, 42]
click at [220, 126] on input "Effective 9.19.25 Add business income/extra expense $2.16M rents + $700,000 exp…" at bounding box center [293, 123] width 190 height 13
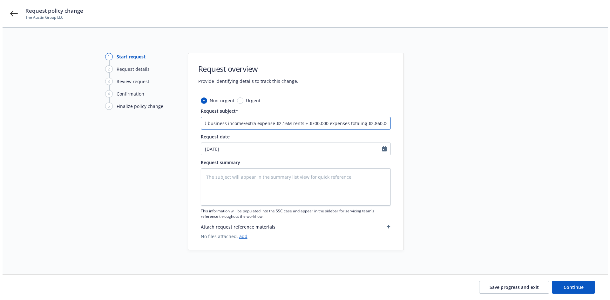
scroll to position [0, 0]
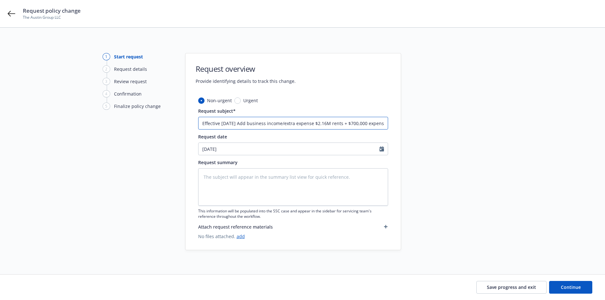
drag, startPoint x: 387, startPoint y: 125, endPoint x: 155, endPoint y: 130, distance: 232.1
click at [155, 130] on div "1 Start request 2 Request details 3 Review request 4 Confirmation 5 Finalize po…" at bounding box center [303, 151] width 590 height 197
type input "Effective 9.19.25 Add business income/extra expense $2.16M rents + $700,000 exp…"
click at [239, 181] on textarea at bounding box center [293, 187] width 190 height 38
paste textarea "Effective 9.19.25 Add business income/extra expense $2.16M rents + $700,000 exp…"
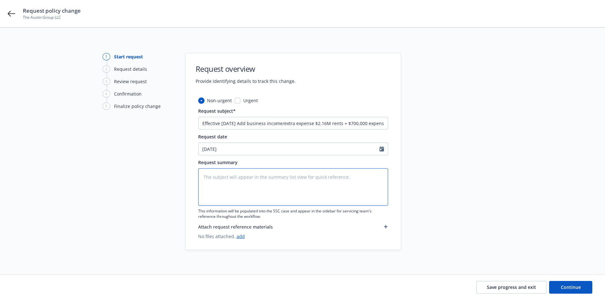
type textarea "x"
type textarea "Effective 9.19.25 Add business income/extra expense $2.16M rents + $700,000 exp…"
click at [237, 236] on link "add" at bounding box center [241, 237] width 8 height 6
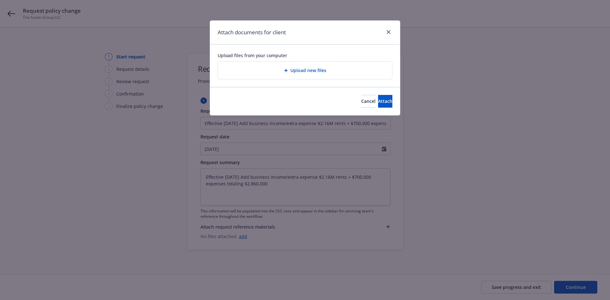
type textarea "x"
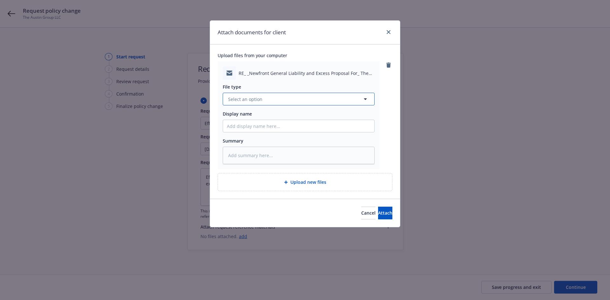
click at [266, 102] on button "Select an option" at bounding box center [299, 99] width 152 height 13
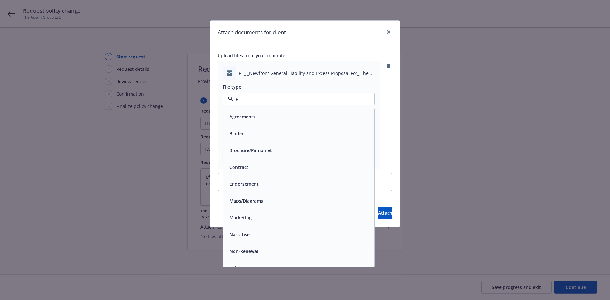
type input "RE"
click at [260, 212] on div "Request" at bounding box center [298, 217] width 151 height 17
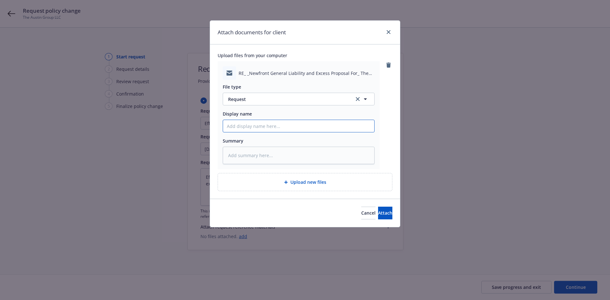
click at [243, 128] on input "Display name" at bounding box center [298, 126] width 151 height 12
type textarea "x"
type input "t"
type textarea "x"
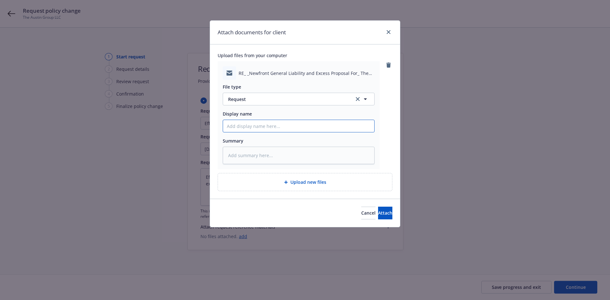
type input "T"
type textarea "x"
type input "T/"
type textarea "x"
type input "T/B"
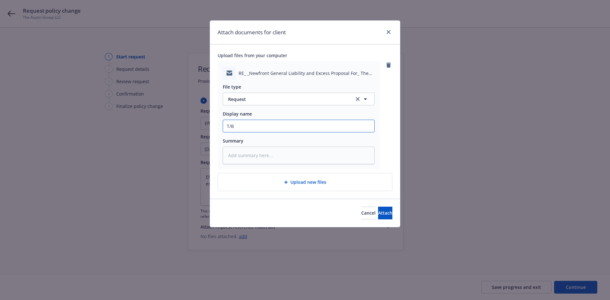
type textarea "x"
type input "T/Bi"
type textarea "x"
type input "T/Bil"
type textarea "x"
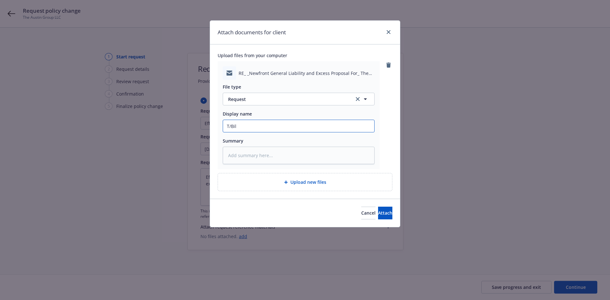
type input "T/Bill"
type textarea "x"
type input "T/Bill"
type textarea "x"
type input "T/Bill S"
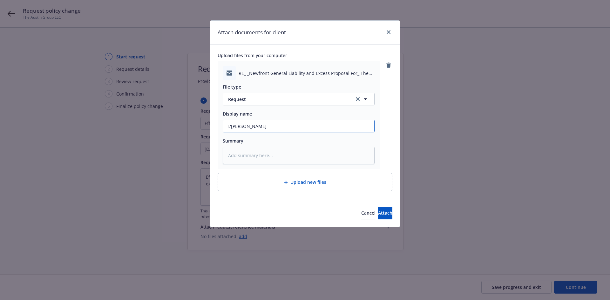
type textarea "x"
type input "T/Bill Sc"
type textarea "x"
type input "T/Bill Scr"
type textarea "x"
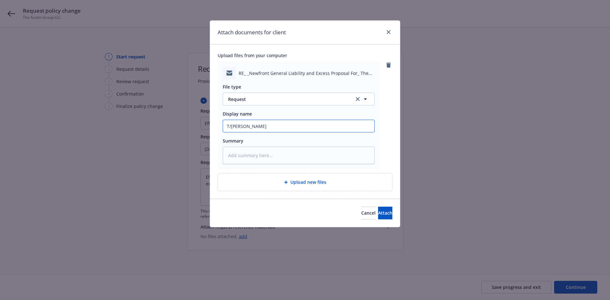
type input "T/Bill Scra"
type textarea "x"
type input "T/Bill Scrad"
type textarea "x"
type input "T/Bill Scrade"
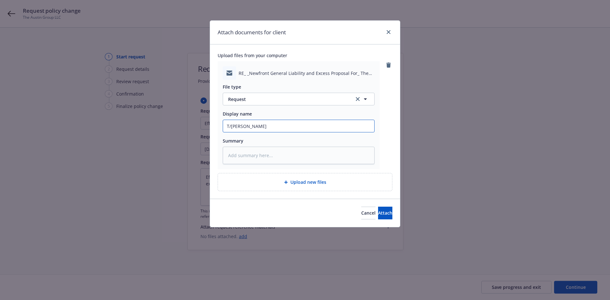
type textarea "x"
type input "T/Bill Scrader"
type textarea "x"
type input "T/Bill Scrader"
type textarea "x"
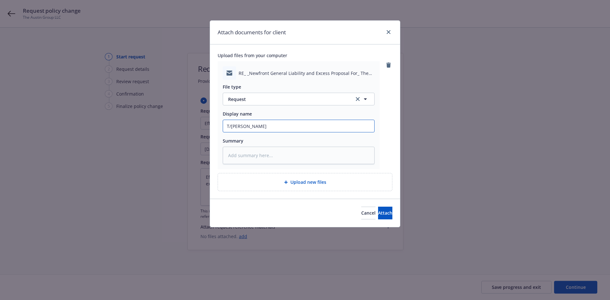
type input "T/Bill Scrader -"
type textarea "x"
type input "T/Bill Scrader -"
click at [243, 127] on input "T/Bill Scrader -" at bounding box center [298, 126] width 151 height 12
type textarea "x"
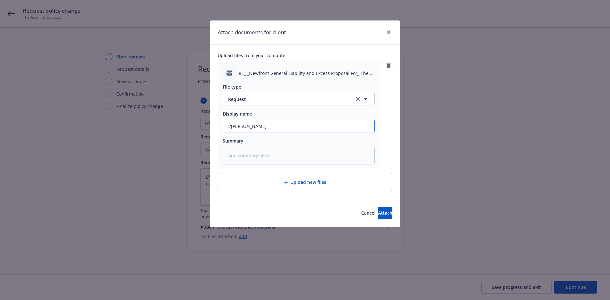
click at [267, 128] on input "T/Bill Schrader -" at bounding box center [298, 126] width 151 height 12
type input "T/Bill Schrader -"
click at [349, 132] on input "T/Bill Schrader -" at bounding box center [298, 126] width 151 height 12
paste input "One of the requirements from this lender is for us to add Business Income onto …"
type textarea "x"
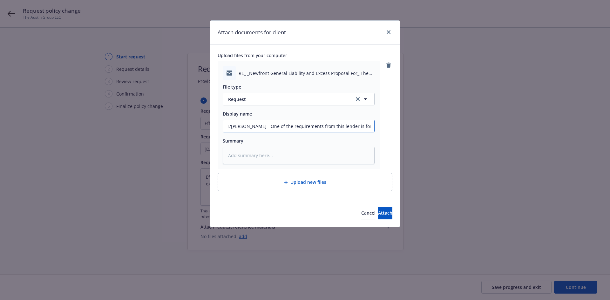
scroll to position [0, 497]
type input "T/Bill Schrader - One of the requirements from this lender is for us to add Bus…"
click at [378, 217] on button "Attach" at bounding box center [385, 213] width 14 height 13
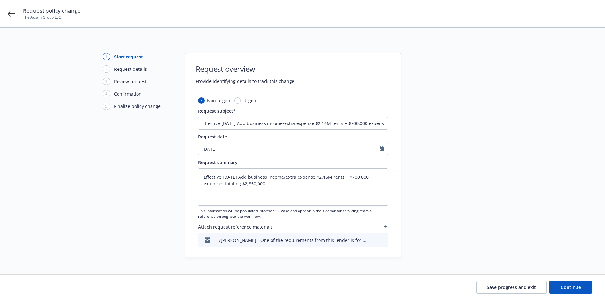
click at [385, 228] on icon "button" at bounding box center [386, 227] width 4 height 4
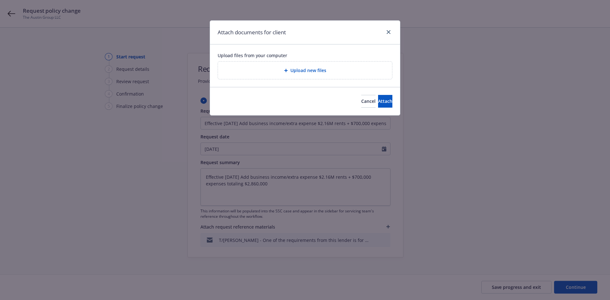
type textarea "x"
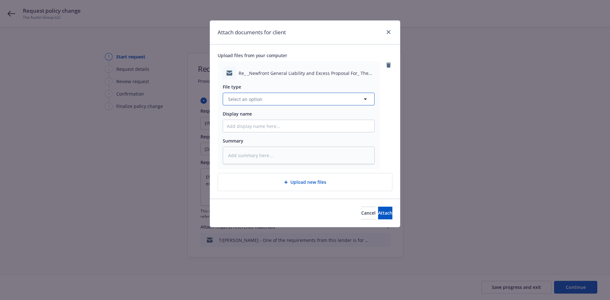
click at [258, 103] on button "Select an option" at bounding box center [299, 99] width 152 height 13
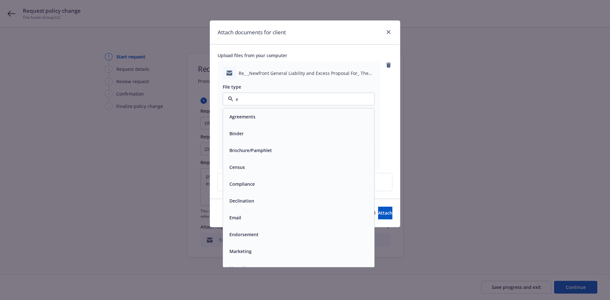
type input "em"
click at [244, 140] on div "Email" at bounding box center [298, 133] width 151 height 17
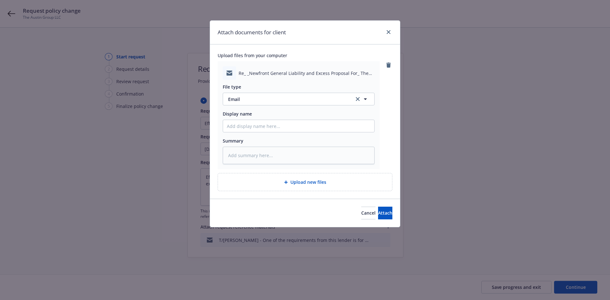
click at [244, 135] on div "File type Email Email Display name Summary" at bounding box center [299, 122] width 152 height 85
click at [242, 130] on input "Display name" at bounding box center [298, 126] width 151 height 12
type textarea "x"
type input "F"
type textarea "x"
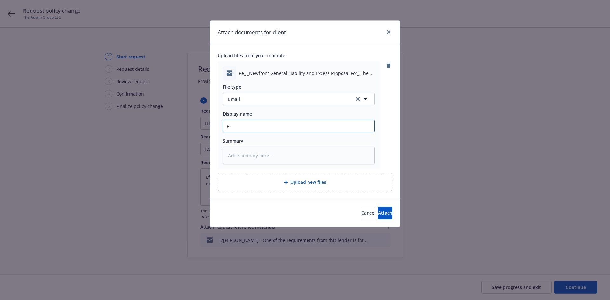
type input "F/"
type textarea "x"
type input "F/B"
type textarea "x"
type input "F/Bi"
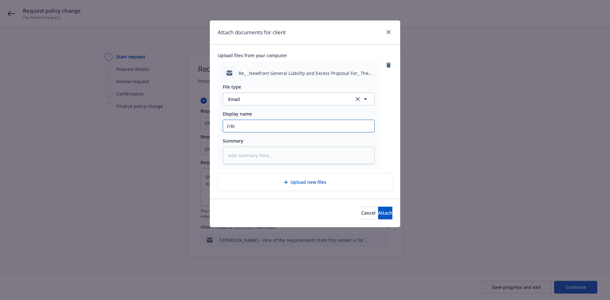
type textarea "x"
type input "F/Bil"
type textarea "x"
type input "F/Bill"
type textarea "x"
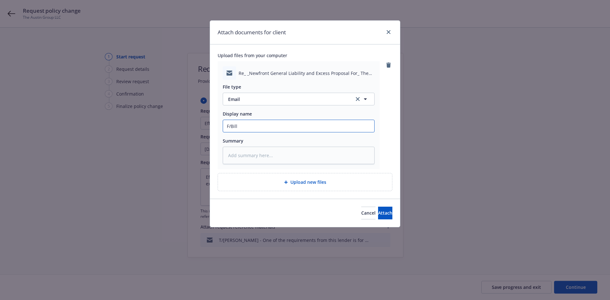
type input "F/Bill"
type textarea "x"
type input "F/Bill S"
type textarea "x"
type input "F/Bill Sc"
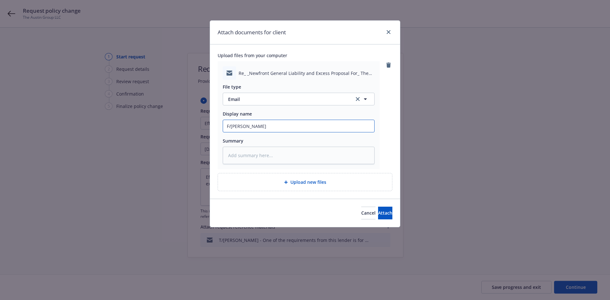
type textarea "x"
type input "F/Bill Sch"
type textarea "x"
type input "F/Bill Schr"
type textarea "x"
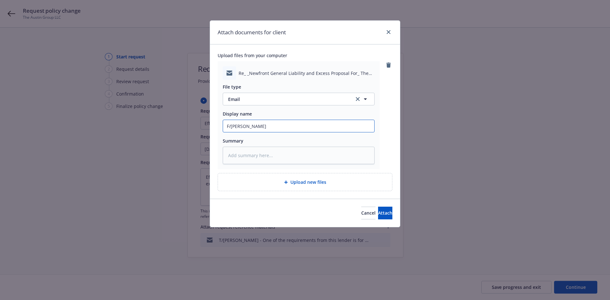
type input "F/Bill Schra"
type textarea "x"
type input "F/Bill Schrad"
type textarea "x"
type input "F/Bill Schrade"
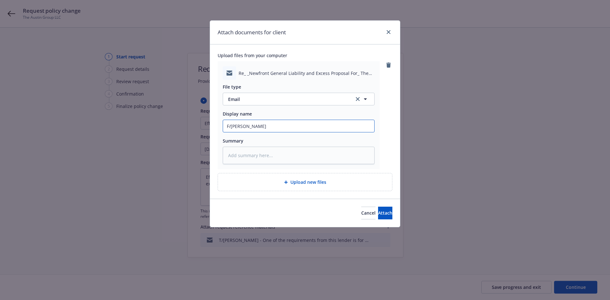
type textarea "x"
type input "F/Bill Schrader"
type textarea "x"
type input "F/Bill Schrader"
type textarea "x"
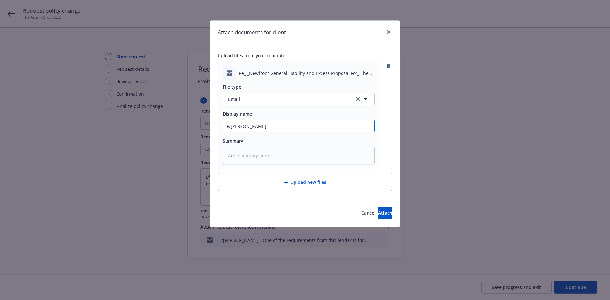
type input "F/Bill Schrader ~"
type textarea "x"
type input "F/Bill Schrader ~"
click at [314, 129] on input "F/Bill Schrader ~" at bounding box center [298, 126] width 151 height 12
paste input "First year top line rents $2.16M Expenses: $700K Bill Schrader"
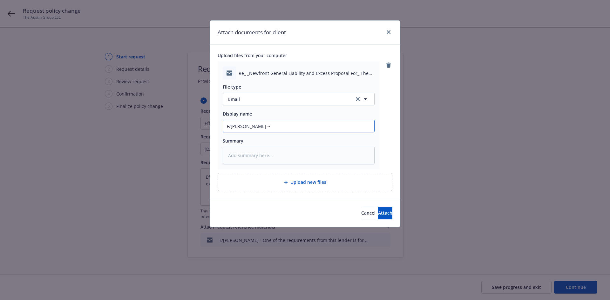
type textarea "x"
type input "F/Bill Schrader ~ First year top line rents $2.16M Expenses: $700K Bill Schrader"
click at [380, 211] on span "Attach" at bounding box center [385, 213] width 14 height 6
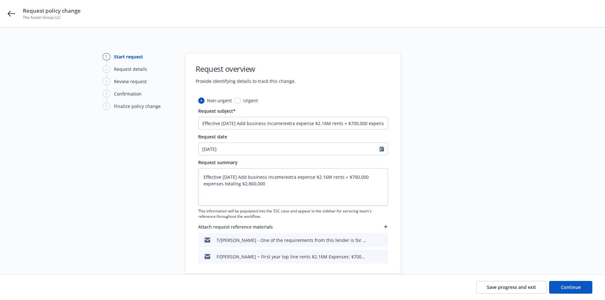
click at [385, 227] on icon "button" at bounding box center [385, 226] width 3 height 3
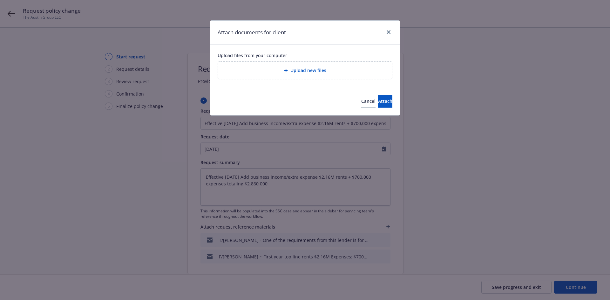
type textarea "x"
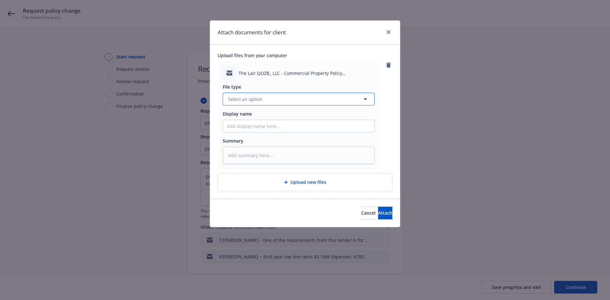
click at [268, 100] on button "Select an option" at bounding box center [299, 99] width 152 height 13
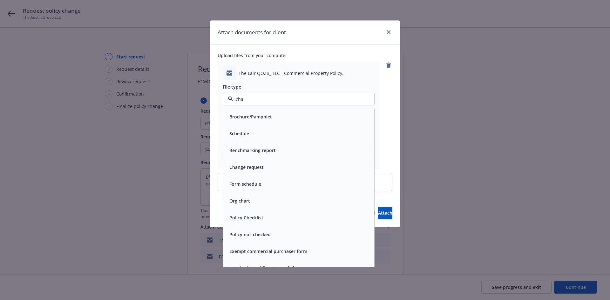
type input "chan"
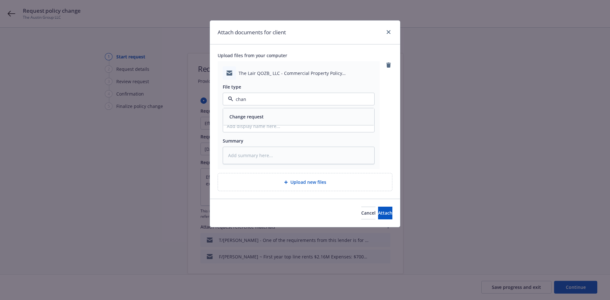
click at [268, 122] on div "Change request" at bounding box center [298, 116] width 151 height 17
click at [257, 122] on input "Display name" at bounding box center [298, 126] width 151 height 12
type textarea "x"
type input "T"
type textarea "x"
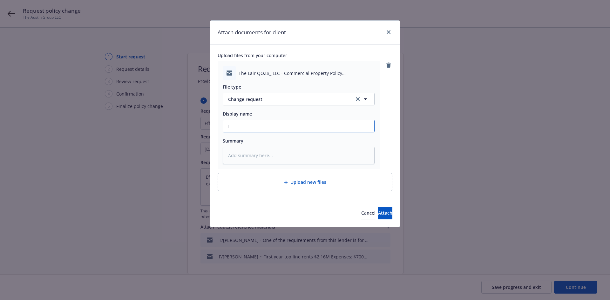
type input "T/"
type textarea "x"
type input "T/C"
type textarea "x"
type input "T/CR"
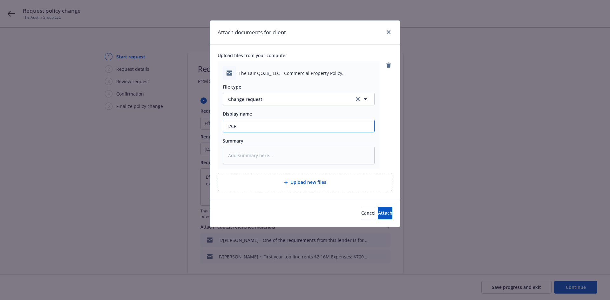
type textarea "x"
type input "T/CRC"
type textarea "x"
type input "T/CRC"
type textarea "x"
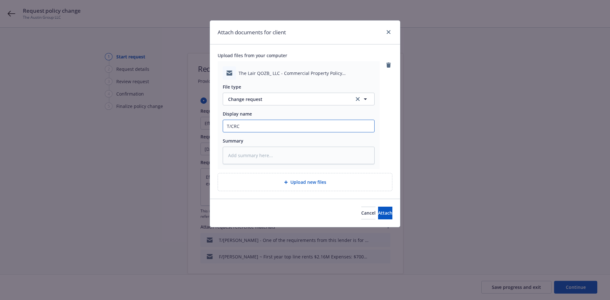
type input "T/CRC ~"
type textarea "x"
type input "T/CRC ~"
click at [358, 130] on input "T/CRC ~" at bounding box center [298, 126] width 151 height 12
paste input "Effective 9.19.25 please add business income/extra expense $2.16M rents + $700,…"
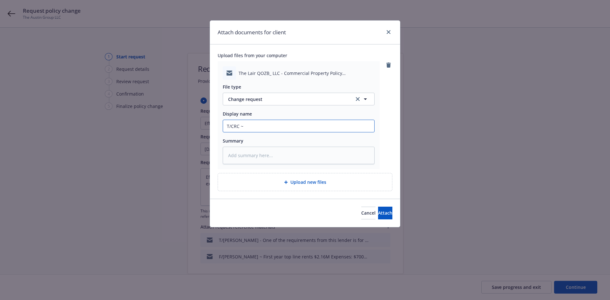
type textarea "x"
type input "T/CRC ~ Effective 9.19.25 please add business income/extra expense $2.16M rents…"
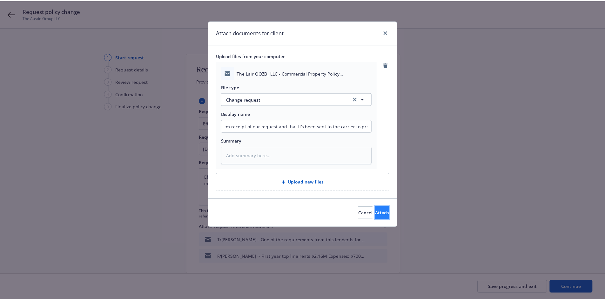
scroll to position [0, 0]
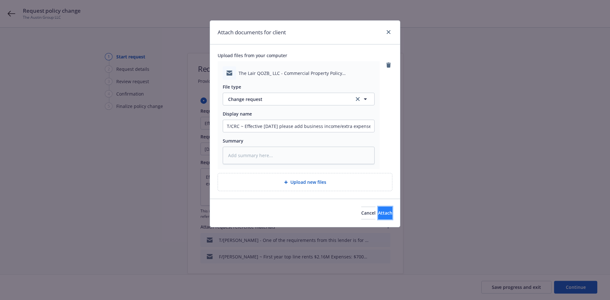
click at [385, 215] on button "Attach" at bounding box center [385, 213] width 14 height 13
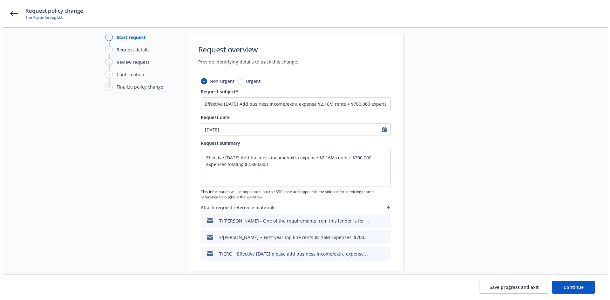
scroll to position [42, 0]
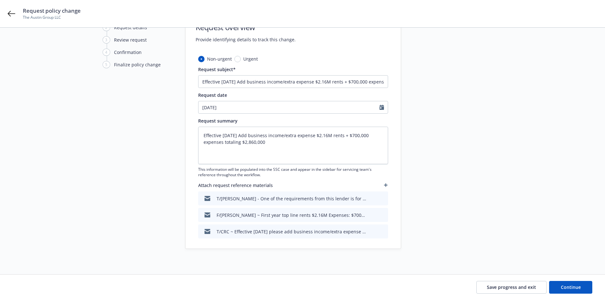
click at [386, 185] on icon "button" at bounding box center [385, 185] width 3 height 3
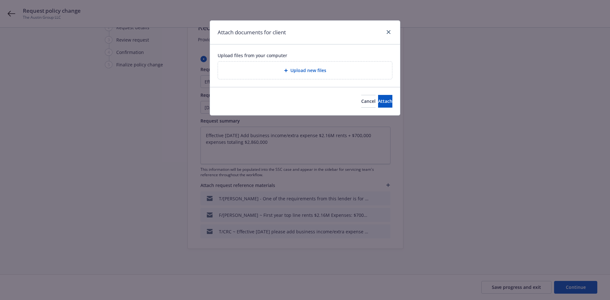
type textarea "x"
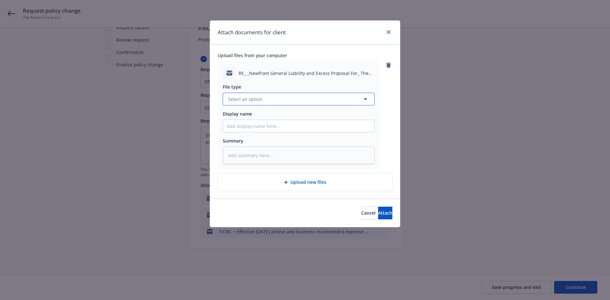
click at [269, 105] on button "Select an option" at bounding box center [299, 99] width 152 height 13
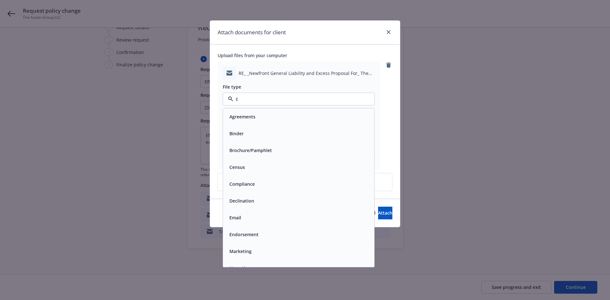
type input "EM"
click at [289, 129] on div "Email" at bounding box center [298, 133] width 151 height 17
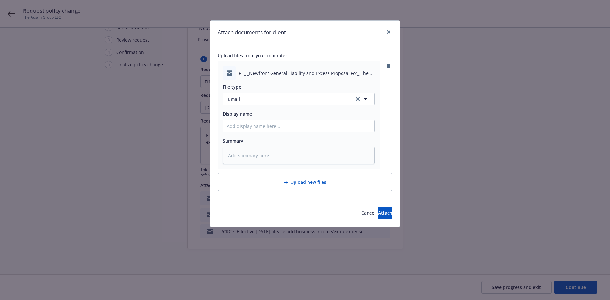
click at [254, 119] on div "Display name" at bounding box center [299, 122] width 152 height 22
click at [251, 123] on input "Display name" at bounding box center [298, 126] width 151 height 12
type textarea "x"
type input "t"
type textarea "x"
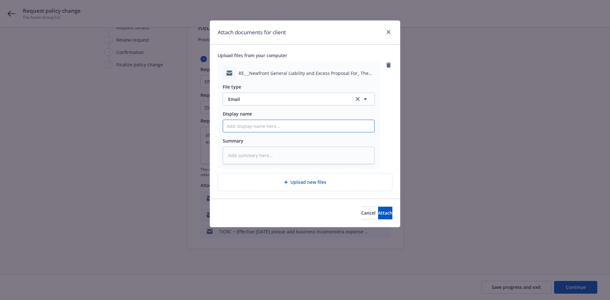
type textarea "x"
type input "T"
type textarea "x"
type input "T/"
type textarea "x"
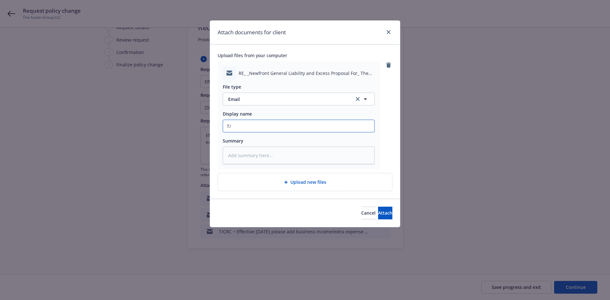
type input "T/B"
type textarea "x"
type input "T/Bi"
type textarea "x"
type input "T/Bil"
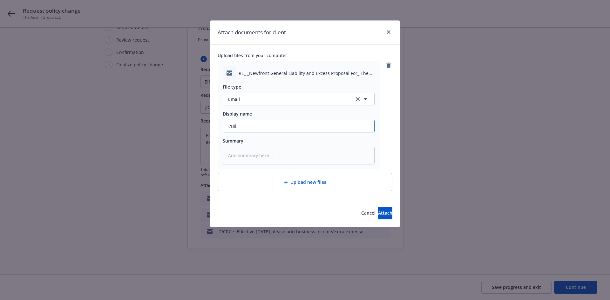
type textarea "x"
type input "T/Bill"
type textarea "x"
type input "T/Bill"
click at [286, 125] on input "T/Bill Schrader ~" at bounding box center [298, 126] width 151 height 12
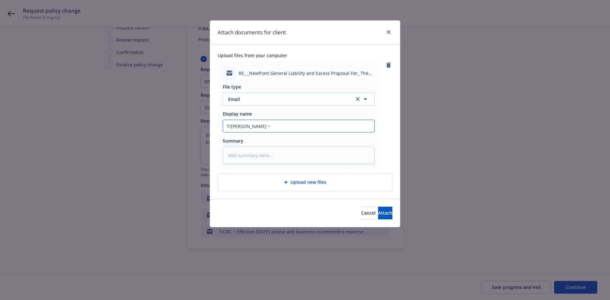
paste input "We have requested the property carrier to add business income coverage with the…"
click at [378, 213] on span "Attach" at bounding box center [385, 213] width 14 height 6
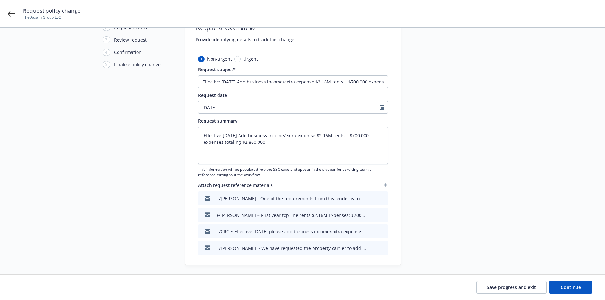
click at [386, 185] on icon "button" at bounding box center [385, 185] width 3 height 3
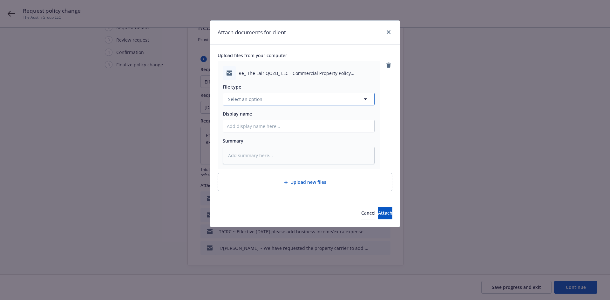
click at [263, 104] on button "Select an option" at bounding box center [299, 99] width 152 height 13
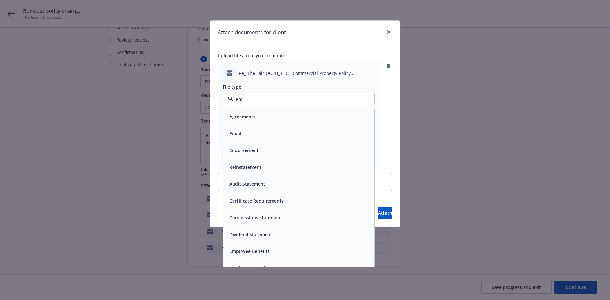
click at [264, 126] on div "Email" at bounding box center [298, 133] width 151 height 17
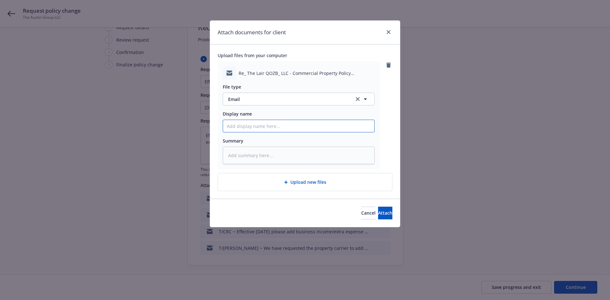
click at [264, 130] on input "Display name" at bounding box center [298, 126] width 151 height 12
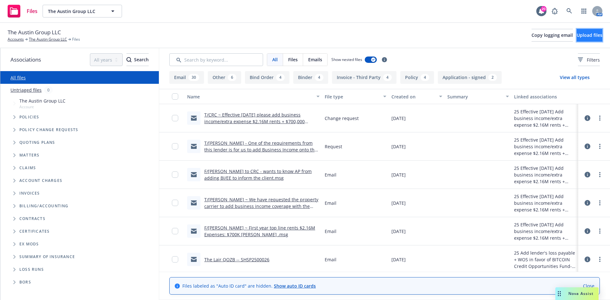
click at [591, 38] on button "Upload files" at bounding box center [590, 35] width 26 height 13
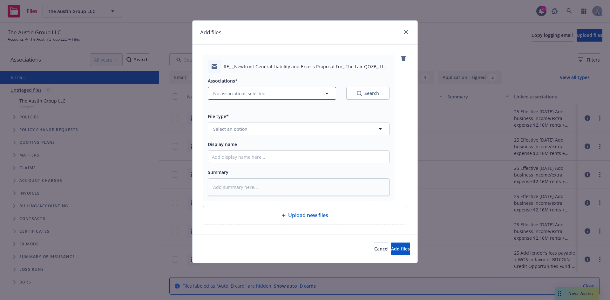
click at [249, 96] on span "No associations selected" at bounding box center [239, 93] width 52 height 7
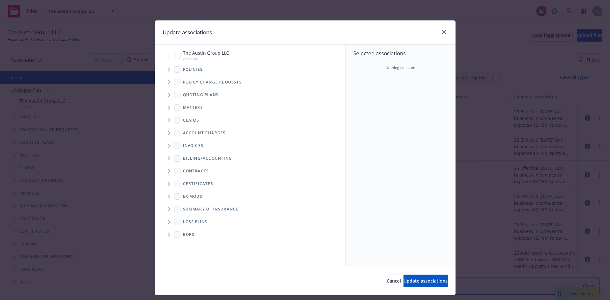
click at [164, 70] on span "Tree Example" at bounding box center [169, 70] width 10 height 10
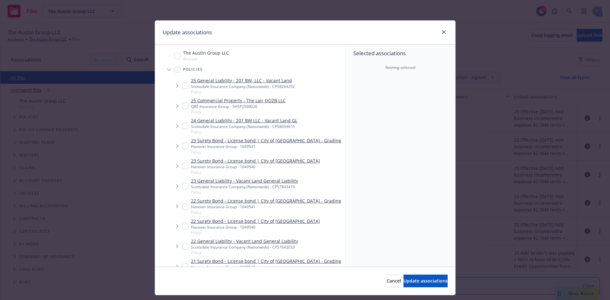
type textarea "x"
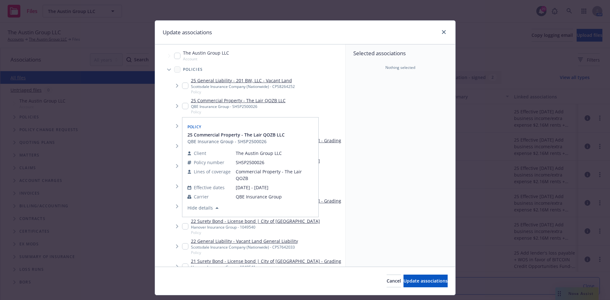
click at [183, 106] on input "Tree Example" at bounding box center [185, 106] width 6 height 6
checkbox input "true"
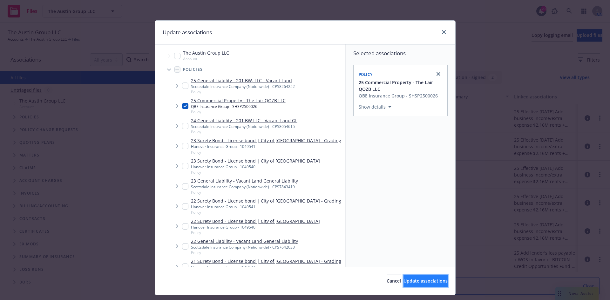
click at [405, 285] on button "Update associations" at bounding box center [426, 281] width 44 height 13
type textarea "x"
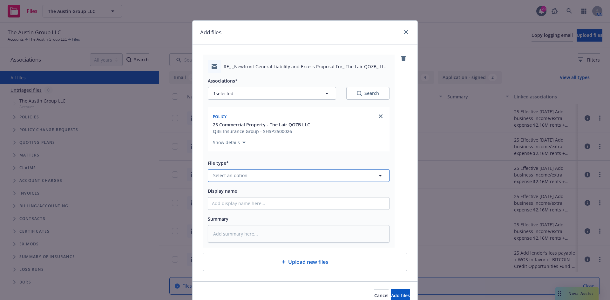
click at [249, 177] on button "Select an option" at bounding box center [299, 175] width 182 height 13
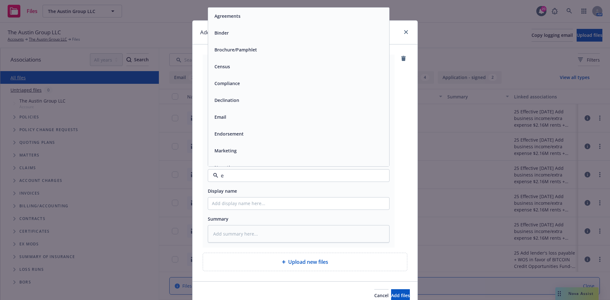
type input "ev"
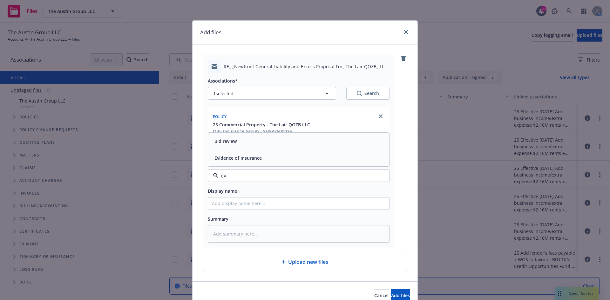
click at [255, 160] on span "Evidence of Insurance" at bounding box center [238, 158] width 47 height 7
click at [243, 198] on input "Display name" at bounding box center [298, 204] width 181 height 12
click at [245, 205] on input "Display name" at bounding box center [298, 204] width 181 height 12
type textarea "x"
type input "T"
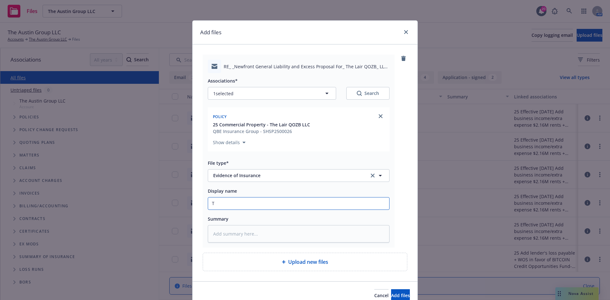
type textarea "x"
type input "T/"
type textarea "x"
type input "T/B"
type textarea "x"
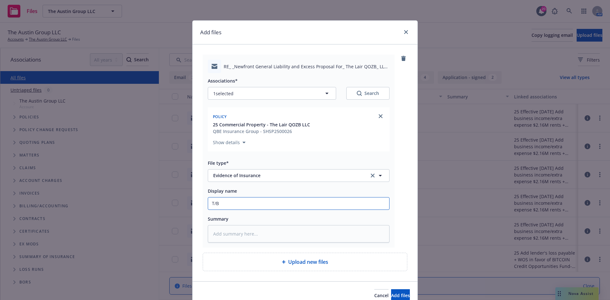
type input "T/"
type textarea "x"
type input "T/I"
type textarea "x"
type input "T/In"
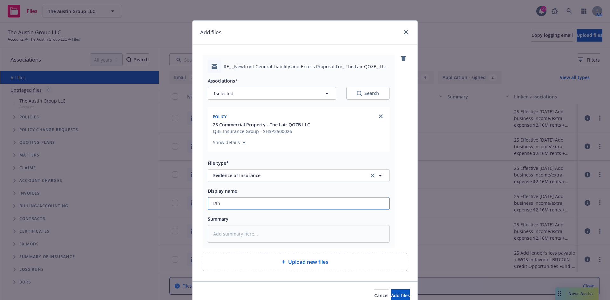
type textarea "x"
type input "T/Insu"
type textarea "x"
type input "T/Insur"
type textarea "x"
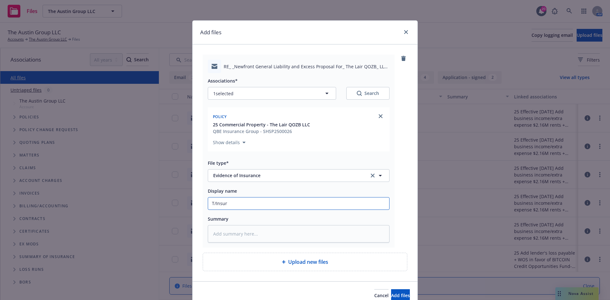
type input "T/Insure"
type textarea "x"
type input "T/Insured"
type textarea "x"
type input "T/Insured"
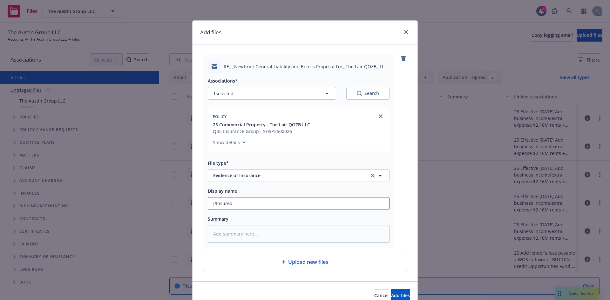
type textarea "x"
type input "T/Insured &"
type textarea "x"
type input "T/Insured &"
type textarea "x"
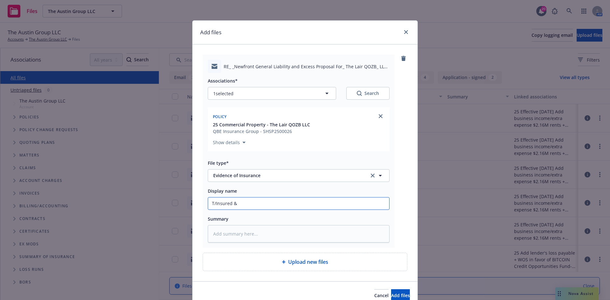
type input "T/Insured & N"
type textarea "x"
type input "T/Insured & Ne"
type textarea "x"
type input "T/Insured & New"
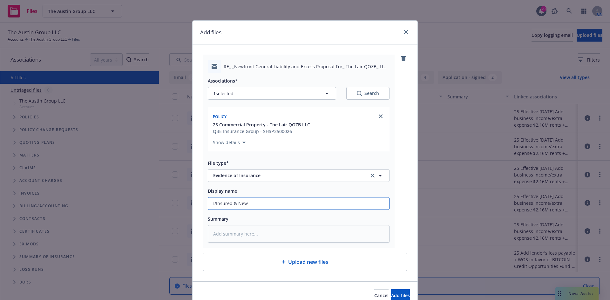
type textarea "x"
type input "T/Insured & New M"
type textarea "x"
type input "T/Insured & New Ma"
type textarea "x"
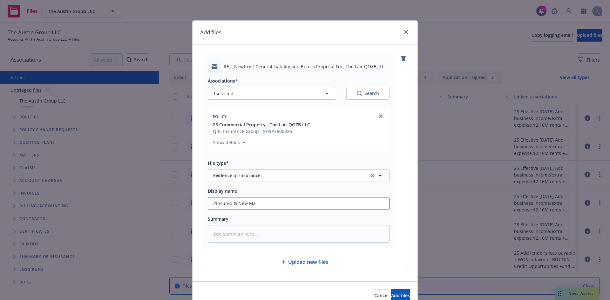
type input "T/Insured & New Mar"
type textarea "x"
type input "T/Insured & New Mark"
type textarea "x"
type input "T/Insured & New Marke"
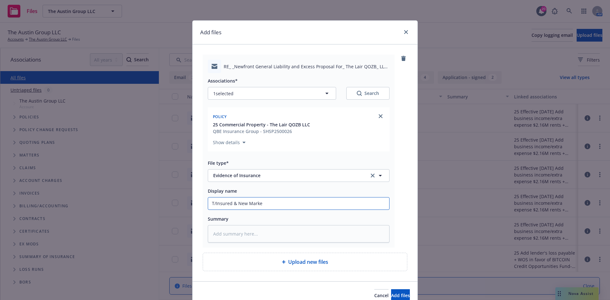
type textarea "x"
type input "T/Insured & New Market"
type textarea "x"
type input "T/Insured & New Market"
type textarea "x"
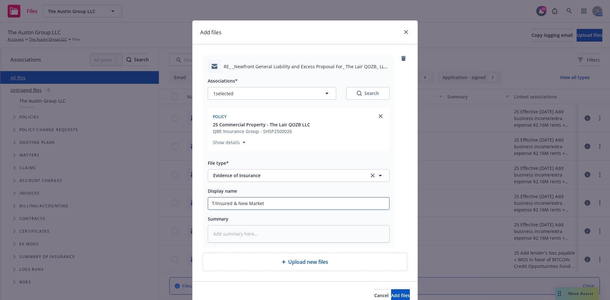
type input "T/Insured & New Market C"
type textarea "x"
type input "T/Insured & New Market Ca"
type textarea "x"
type input "T/Insured & New Market Cap"
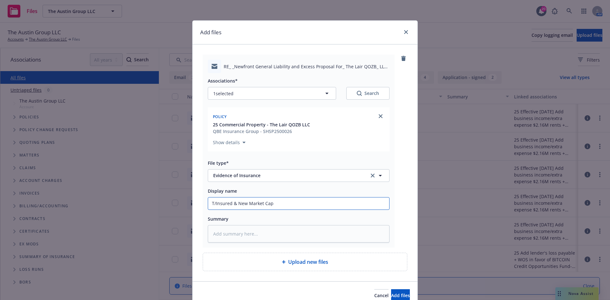
type textarea "x"
type input "T/Insured & New Market Capi"
type textarea "x"
type input "T/Insured & New Market Capit"
type textarea "x"
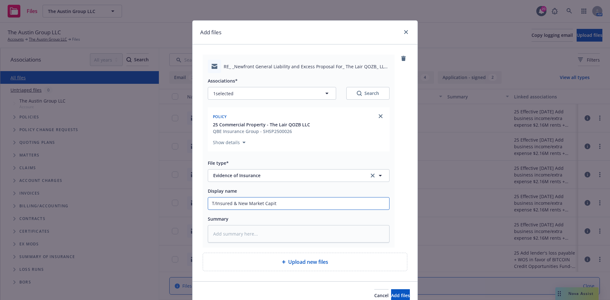
type input "T/Insured & New Market Capita"
type textarea "x"
type input "T/Insured & New Market Capital"
type textarea "x"
type input "T/Insured & New Market Capital"
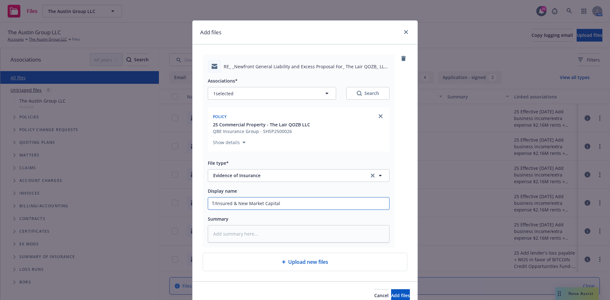
type textarea "x"
type input "T/Insured & New Market Capital -"
type textarea "x"
type input "T/Insured & New Market Capital -"
click at [298, 202] on input "T/Insured & New Market Capital -" at bounding box center [298, 204] width 181 height 12
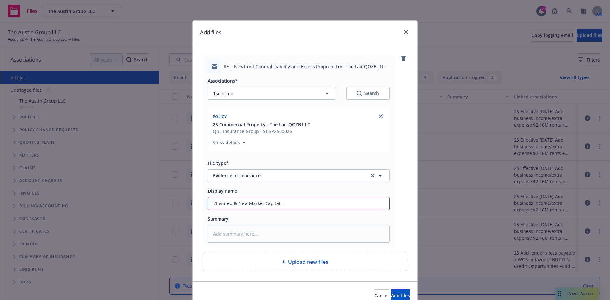
paste input "Please see my response in turquoise below along with the attached updated certi…"
type textarea "x"
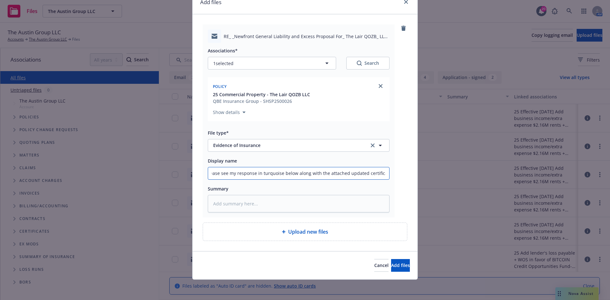
type input "T/Insured & New Market Capital - Please see my response in turquoise below alon…"
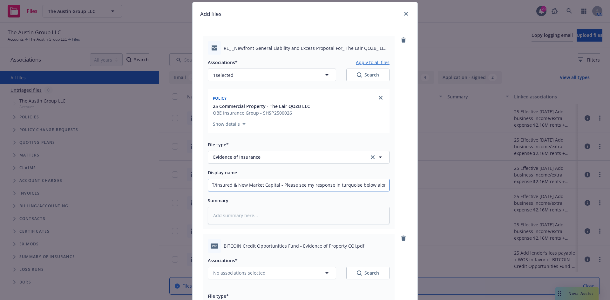
scroll to position [0, 0]
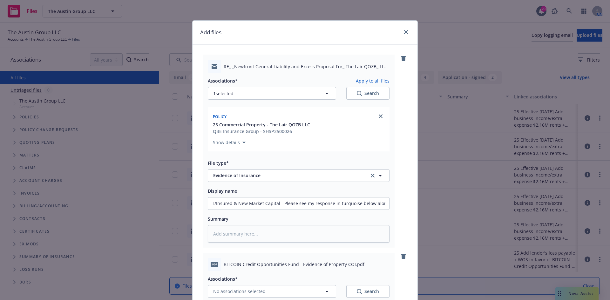
click at [369, 81] on button "Apply to all files" at bounding box center [373, 81] width 34 height 8
type textarea "x"
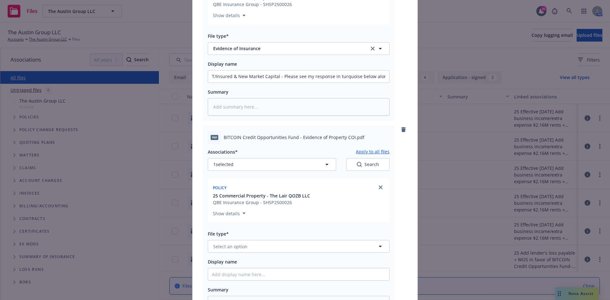
scroll to position [228, 0]
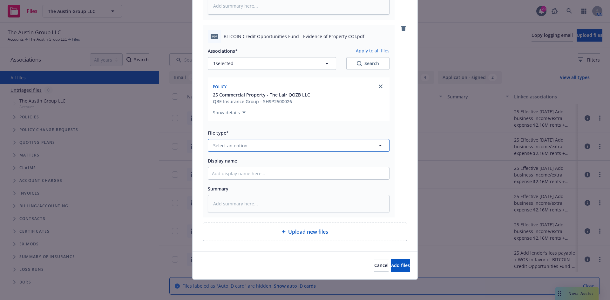
click at [281, 149] on button "Select an option" at bounding box center [299, 145] width 182 height 13
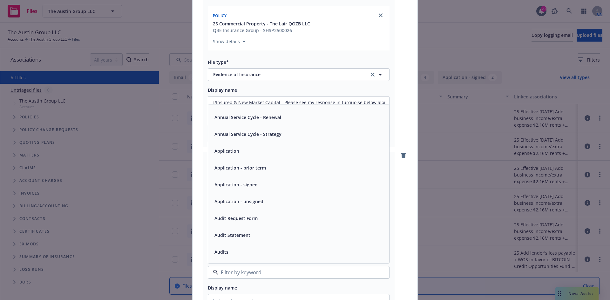
scroll to position [64, 0]
click at [263, 75] on span "Evidence of Insurance" at bounding box center [286, 74] width 147 height 7
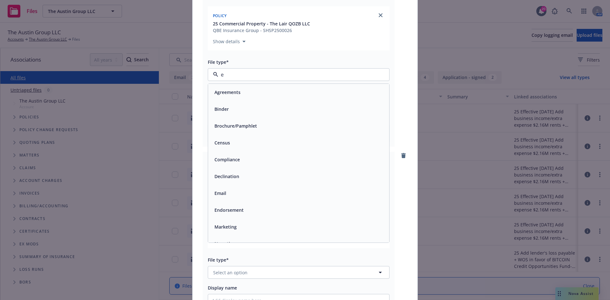
type input "em"
click at [250, 109] on div "Email" at bounding box center [299, 109] width 174 height 9
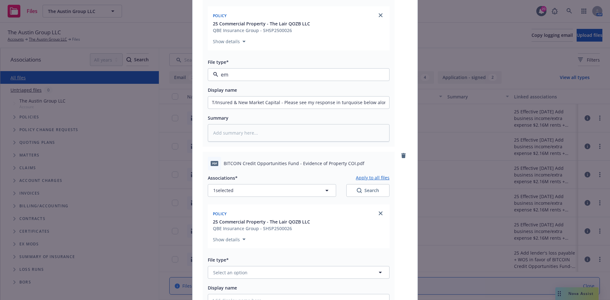
type textarea "x"
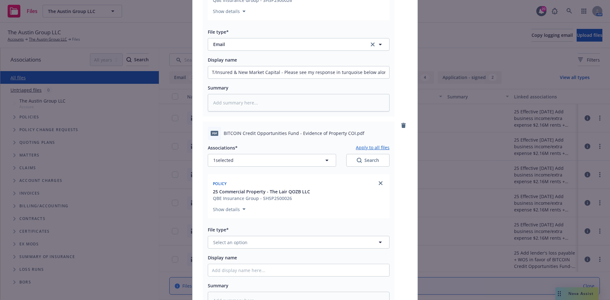
scroll to position [165, 0]
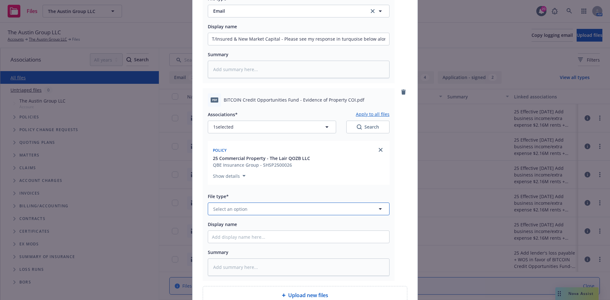
click at [261, 209] on button "Select an option" at bounding box center [299, 209] width 182 height 13
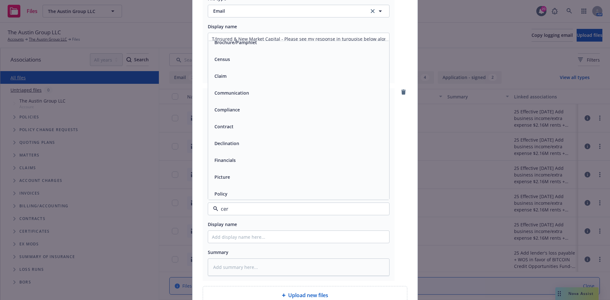
scroll to position [0, 0]
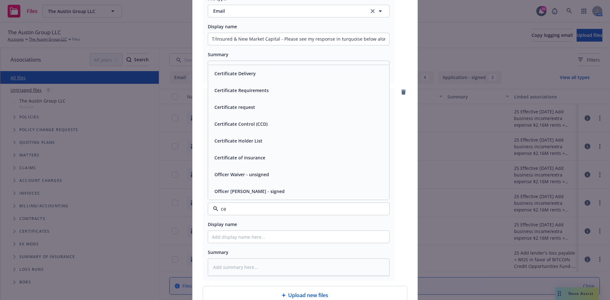
type input "c"
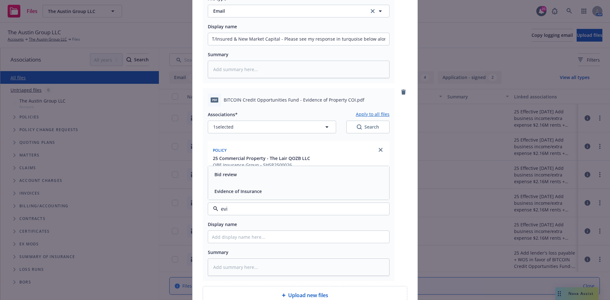
type input "evid"
click at [259, 196] on div "Evidence of Insurance" at bounding box center [237, 191] width 51 height 9
click at [258, 241] on input "Display name" at bounding box center [298, 237] width 181 height 12
click at [221, 38] on input "T/Insured & New Market Capital - Please see my response in turquoise below alon…" at bounding box center [298, 39] width 181 height 12
drag, startPoint x: 207, startPoint y: 38, endPoint x: 277, endPoint y: 39, distance: 69.3
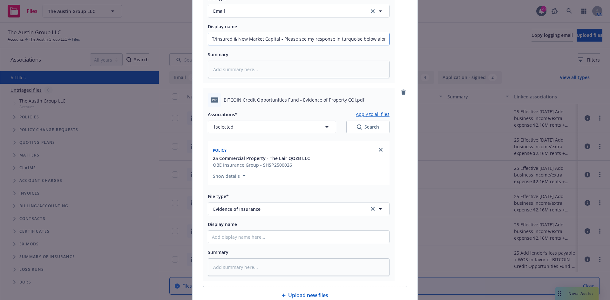
click at [277, 39] on input "T/Insured & New Market Capital - Please see my response in turquoise below alon…" at bounding box center [298, 39] width 181 height 12
click at [244, 235] on input "Display name" at bounding box center [298, 237] width 181 height 12
paste input "T/Insured & New Market Capital"
type textarea "x"
type input "T/Insured & New Market Capital"
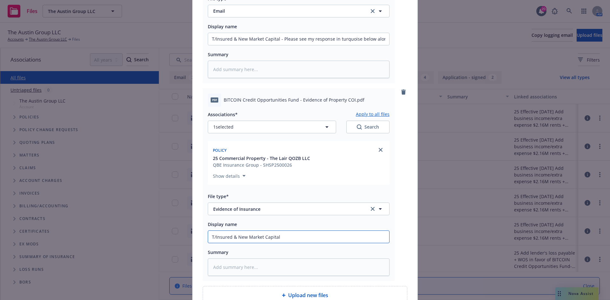
type textarea "x"
type input "T/Insured & New Market Capital"
type textarea "x"
type input "T/Insured & New Market Capital -"
type textarea "x"
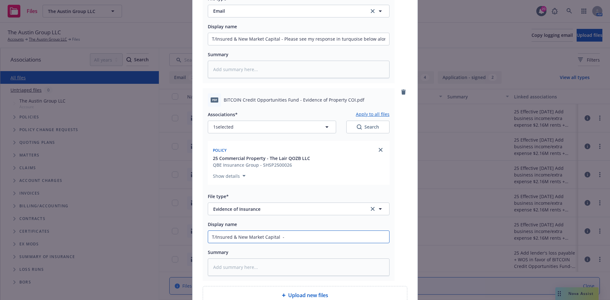
type input "T/Insured & New Market Capital -"
type textarea "x"
type input "T/Insured & New Market Capital - u"
type textarea "x"
type input "T/Insured & New Market Capital - uP"
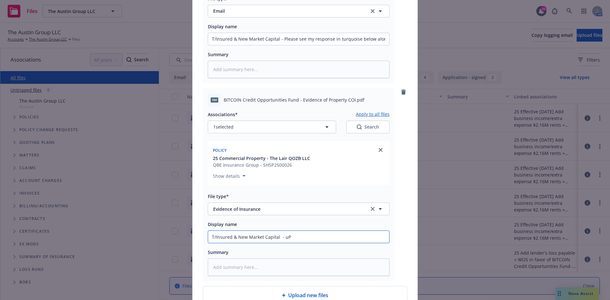
type textarea "x"
type input "T/Insured & New Market Capital - uPD"
type textarea "x"
type input "T/Insured & New Market Capital - uP"
type textarea "x"
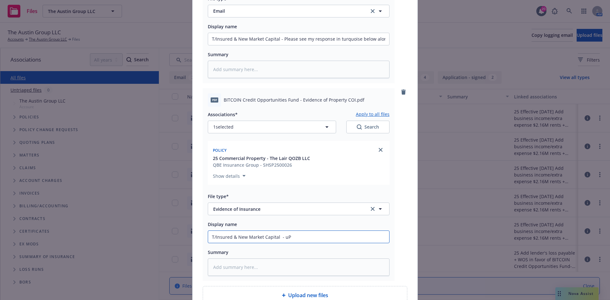
type input "T/Insured & New Market Capital - u"
type textarea "x"
type input "T/Insured & New Market Capital -"
type textarea "x"
type input "T/Insured & New Market Capital - U"
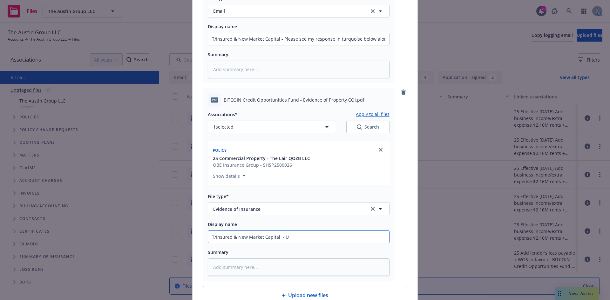
type textarea "x"
type input "T/Insured & New Market Capital - Up"
type textarea "x"
type input "T/Insured & New Market Capital - Upd"
type textarea "x"
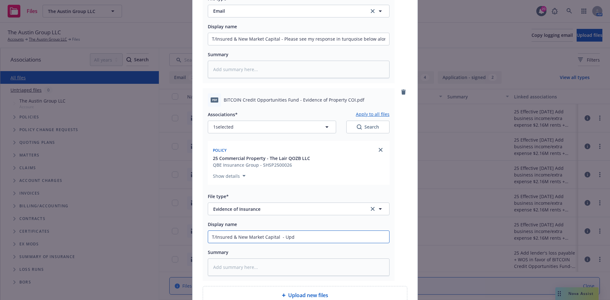
type input "T/Insured & New Market Capital - Upda"
type textarea "x"
type input "T/Insured & New Market Capital - Updat"
type textarea "x"
type input "T/Insured & New Market Capital - Update"
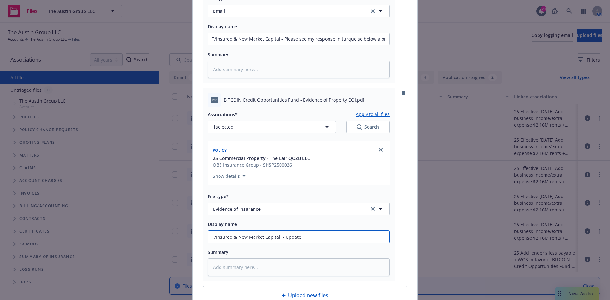
type textarea "x"
type input "T/Insured & New Market Capital - Updated"
type textarea "x"
type input "T/Insured & New Market Capital - Updated"
type textarea "x"
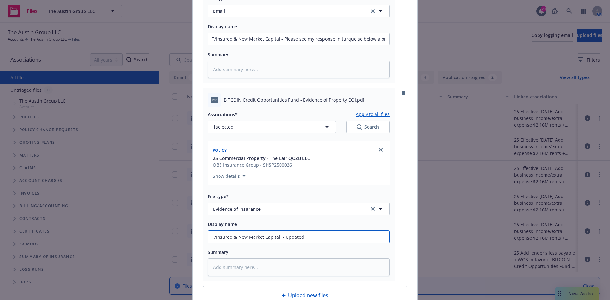
type input "T/Insured & New Market Capital - Updated E"
type textarea "x"
type input "T/Insured & New Market Capital - Updated EV"
type textarea "x"
type input "T/Insured & New Market Capital - Updated E"
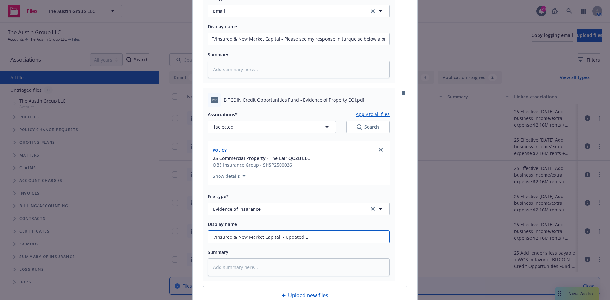
type textarea "x"
type input "T/Insured & New Market Capital - Updated Eo"
type textarea "x"
type input "T/Insured & New Market Capital - Updated Eof"
type textarea "x"
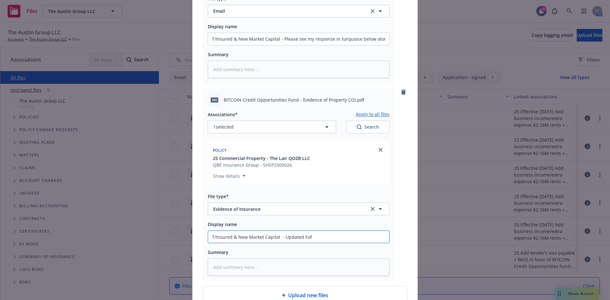
type input "T/Insured & New Market Capital - Updated Eo"
type textarea "x"
type input "T/Insured & New Market Capital - Updated E"
type textarea "x"
type input "T/Insured & New Market Capital - Updated Ev"
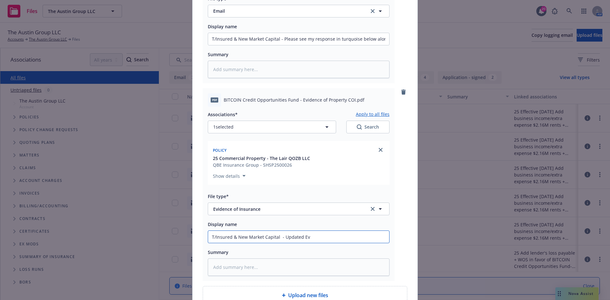
type textarea "x"
type input "T/Insured & New Market Capital - Updated Evi"
type textarea "x"
type input "T/Insured & New Market Capital - Updated Evid"
type textarea "x"
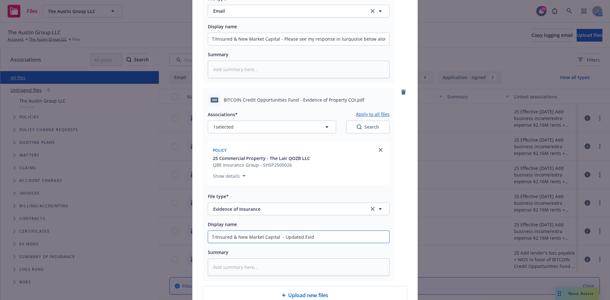
type input "T/Insured & New Market Capital - Updated Evide"
type textarea "x"
type input "T/Insured & New Market Capital - Updated Eviden"
type textarea "x"
type input "T/Insured & New Market Capital - Updated Evidenc"
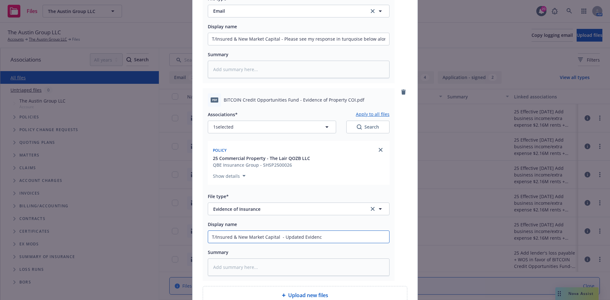
type textarea "x"
type input "T/Insured & New Market Capital - Updated Evidence"
type textarea "x"
type input "T/Insured & New Market Capital - Updated Evidence"
type textarea "x"
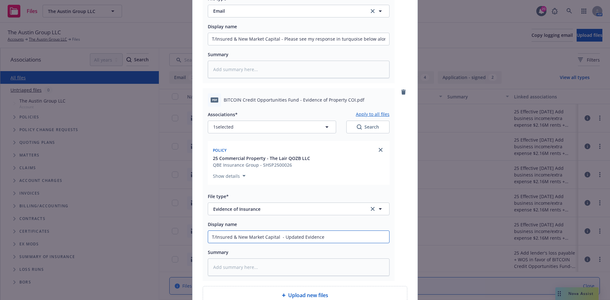
type input "T/Insured & New Market Capital - Updated Evidence i"
type textarea "x"
type input "T/Insured & New Market Capital - Updated Evidence in"
type textarea "x"
type input "T/Insured & New Market Capital - Updated Evidence ini"
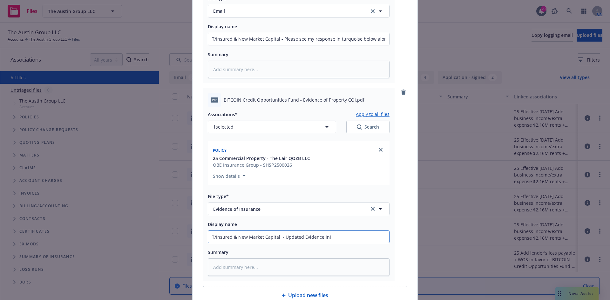
type textarea "x"
type input "T/Insured & New Market Capital - Updated Evidence in"
type textarea "x"
type input "T/Insured & New Market Capital - Updated Evidence i"
type textarea "x"
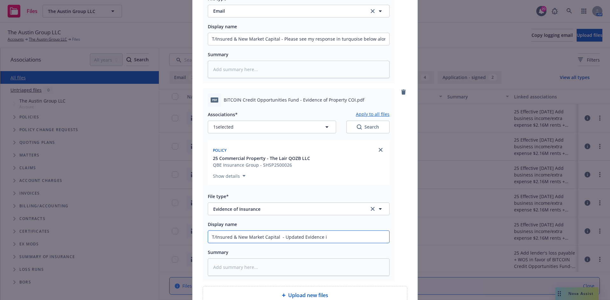
type input "T/Insured & New Market Capital - Updated Evidence"
type textarea "x"
type input "T/Insured & New Market Capital - Updated Evidence -"
type textarea "x"
type input "T/Insured & New Market Capital - Updated Evidence -"
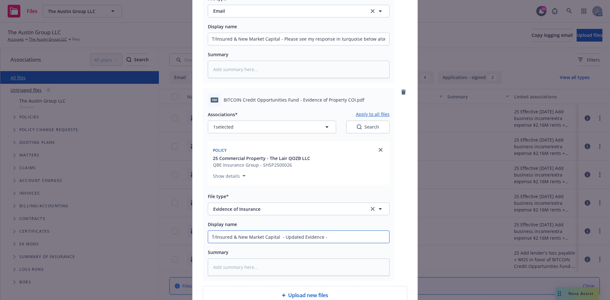
type textarea "x"
type input "T/Insured & New Market Capital - Updated Evidence - a"
type textarea "x"
type input "T/Insured & New Market Capital - Updated Evidence - ad"
type textarea "x"
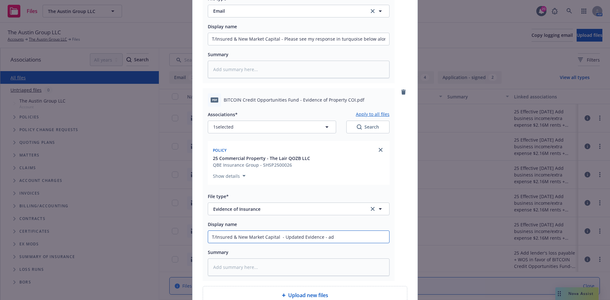
type input "T/Insured & New Market Capital - Updated Evidence - add"
type textarea "x"
type input "T/Insured & New Market Capital - Updated Evidence - addi"
type textarea "x"
type input "T/Insured & New Market Capital - Updated Evidence - adding"
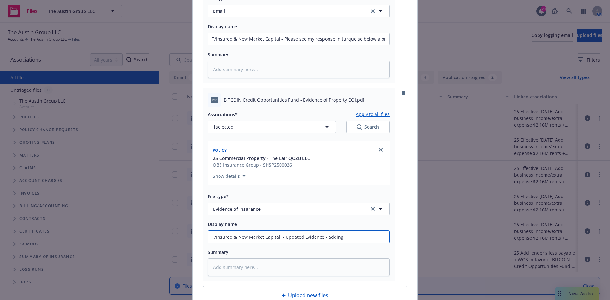
type textarea "x"
type input "T/Insured & New Market Capital - Updated Evidence - adding"
type textarea "x"
type input "T/Insured & New Market Capital - Updated Evidence - adding B"
type textarea "x"
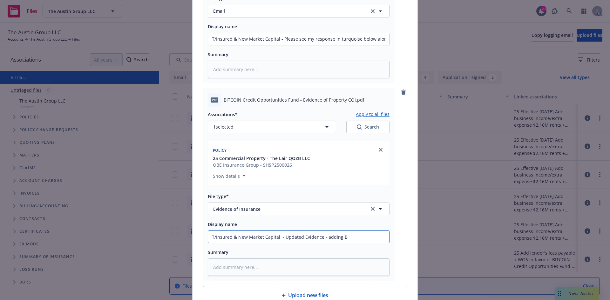
type input "T/Insured & New Market Capital - Updated Evidence - adding BI"
type textarea "x"
type input "T/Insured & New Market Capital - Updated Evidence - adding BI/"
type textarea "x"
type input "T/Insured & New Market Capital - Updated Evidence - adding BI/E"
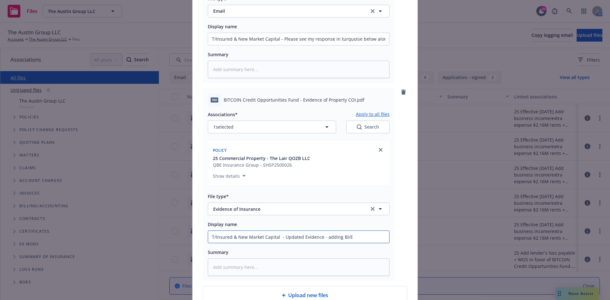
type textarea "x"
type input "T/Insured & New Market Capital - Updated Evidence - adding BI/EE"
type textarea "x"
type input "T/Insured & New Market Capital - Updated Evidence - adding BI/EE"
type textarea "x"
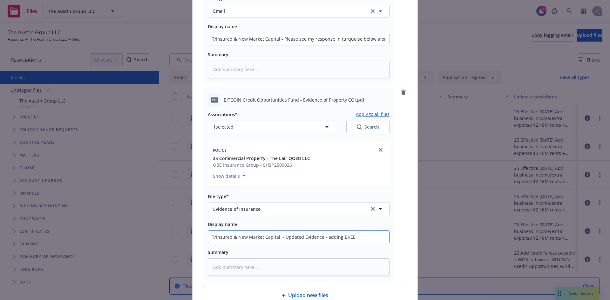
type input "T/Insured & New Market Capital - Updated Evidence - adding BI/EE a"
type textarea "x"
type input "T/Insured & New Market Capital - Updated Evidence - adding BI/EE an"
type textarea "x"
type input "T/Insured & New Market Capital - Updated Evidence - adding BI/EE and"
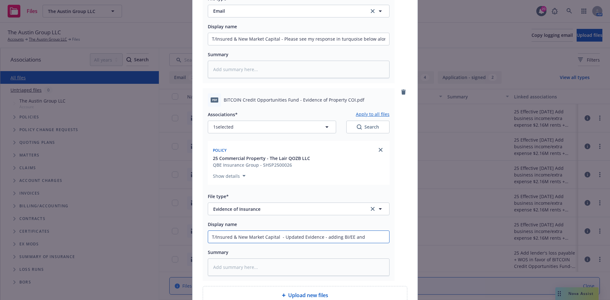
type textarea "x"
type input "T/Insured & New Market Capital - Updated Evidence - adding BI/EE and"
type textarea "x"
type input "T/Insured & New Market Capital - Updated Evidence - adding BI/EE and S"
type textarea "x"
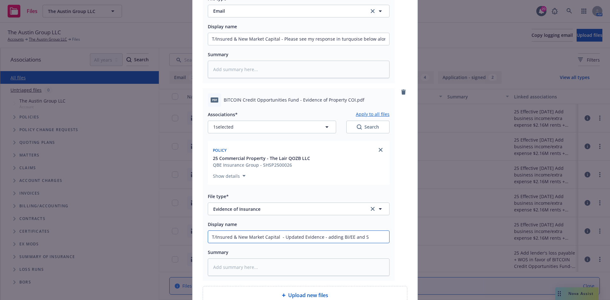
type input "T/Insured & New Market Capital - Updated Evidence - adding BI/EE and SL"
type textarea "x"
type input "T/Insured & New Market Capital - Updated Evidence - adding BI/EE and SLE"
type textarea "x"
type input "T/Insured & New Market Capital - Updated Evidence - adding BI/EE and SL"
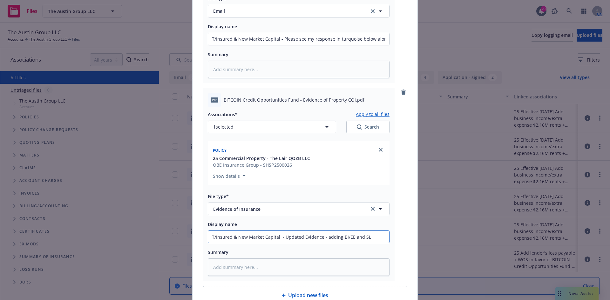
type textarea "x"
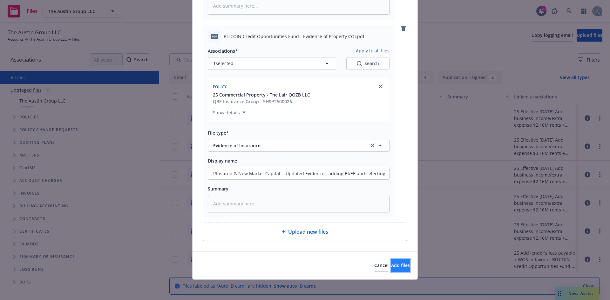
click at [393, 264] on span "Add files" at bounding box center [400, 266] width 19 height 6
